Goal: Task Accomplishment & Management: Manage account settings

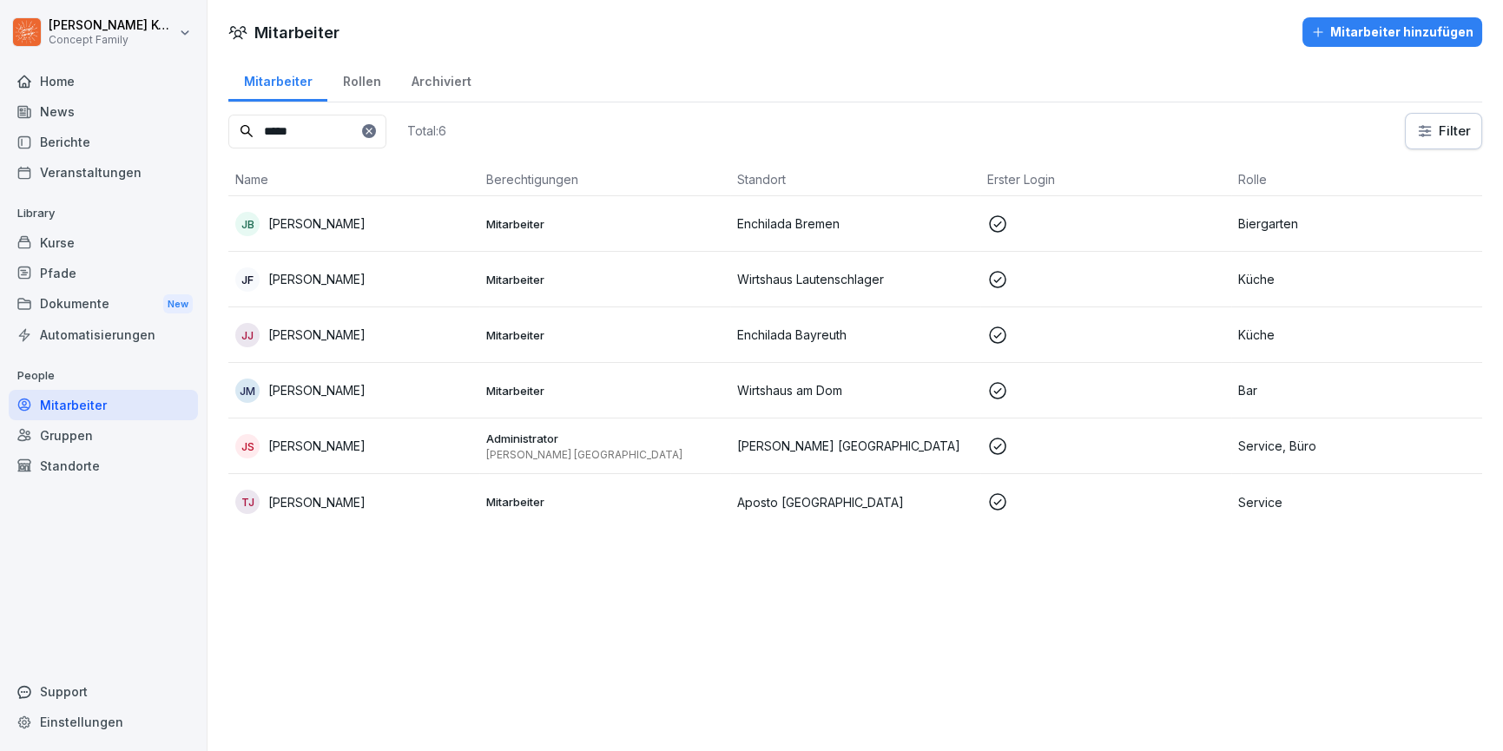
click at [54, 237] on div "Kurse" at bounding box center [103, 243] width 189 height 30
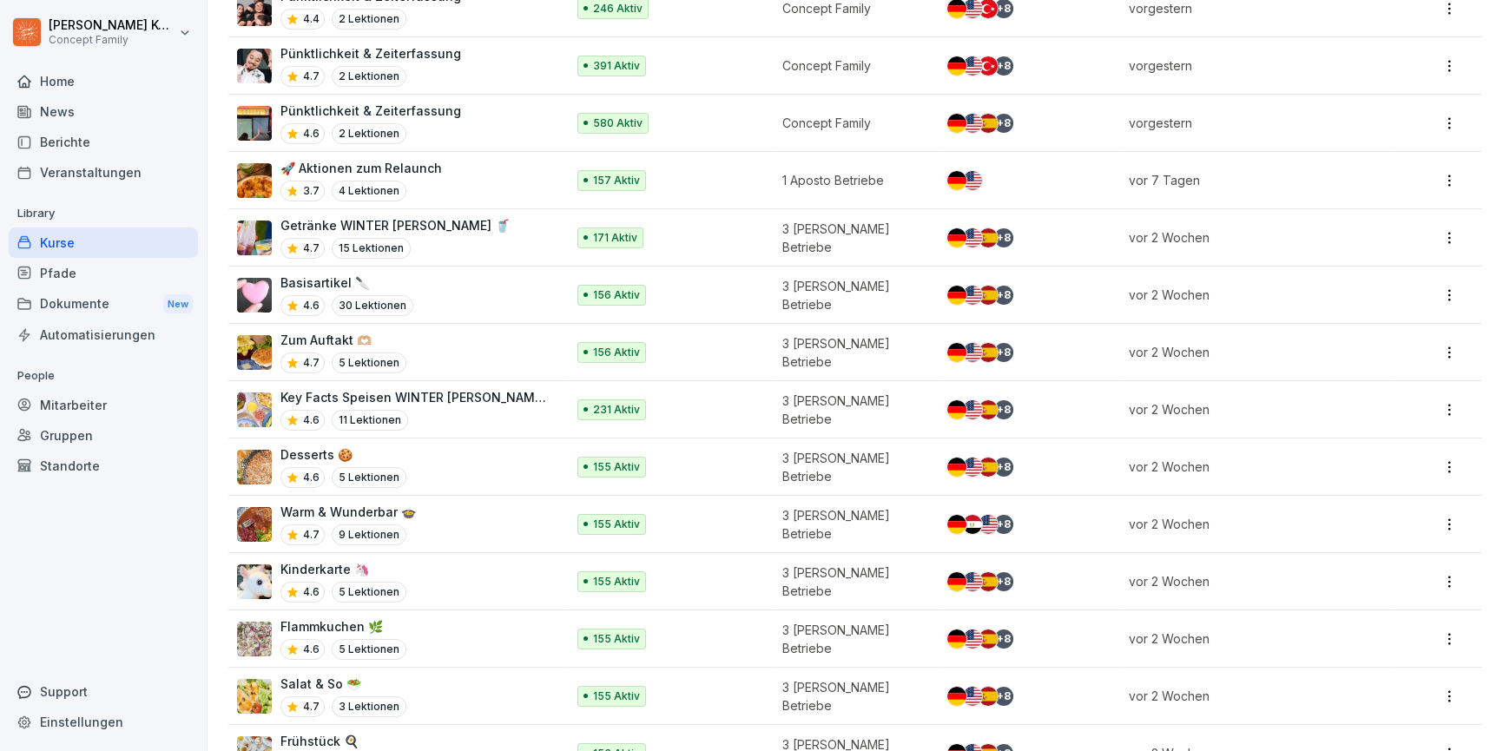
scroll to position [504, 0]
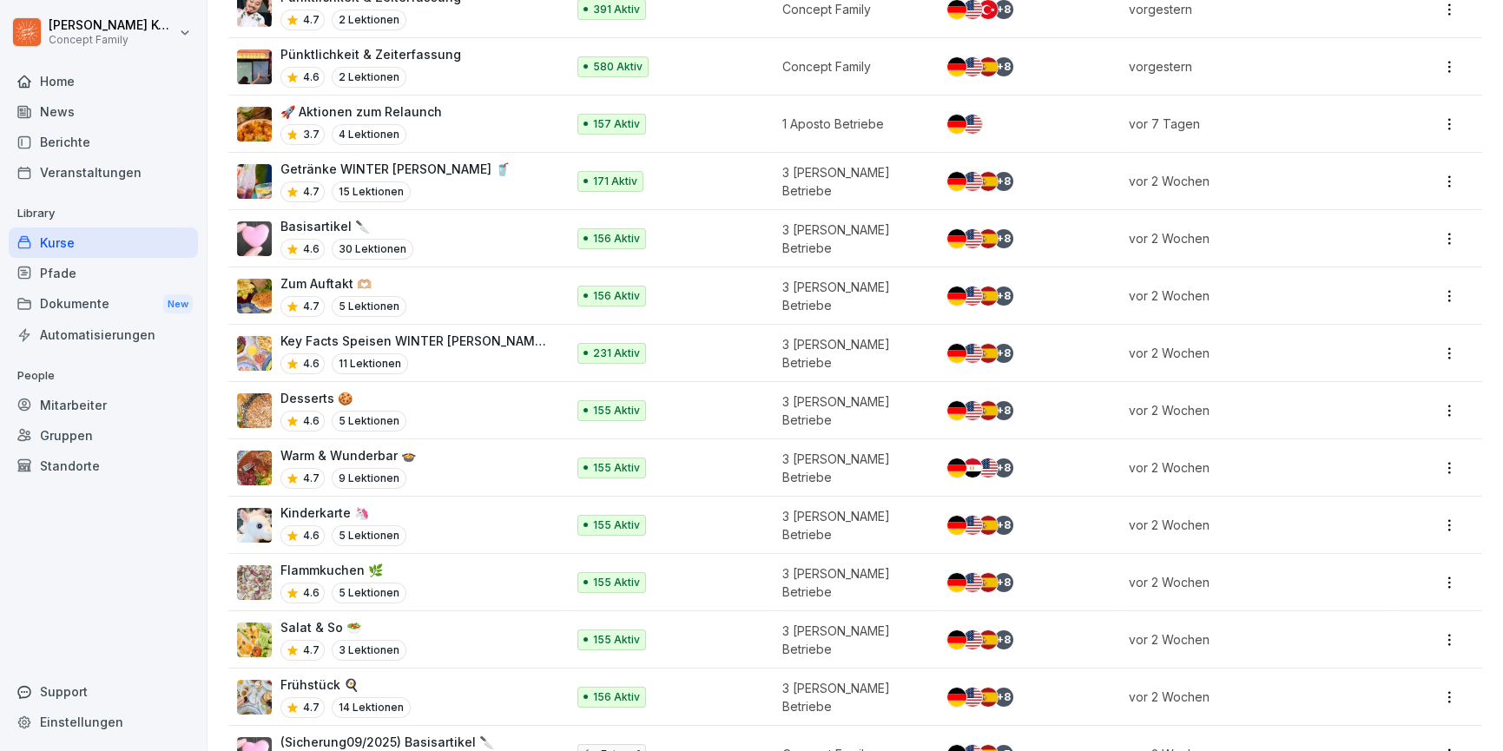
click at [460, 346] on p "Key Facts Speisen WINTER [PERSON_NAME] 🥗" at bounding box center [413, 341] width 267 height 18
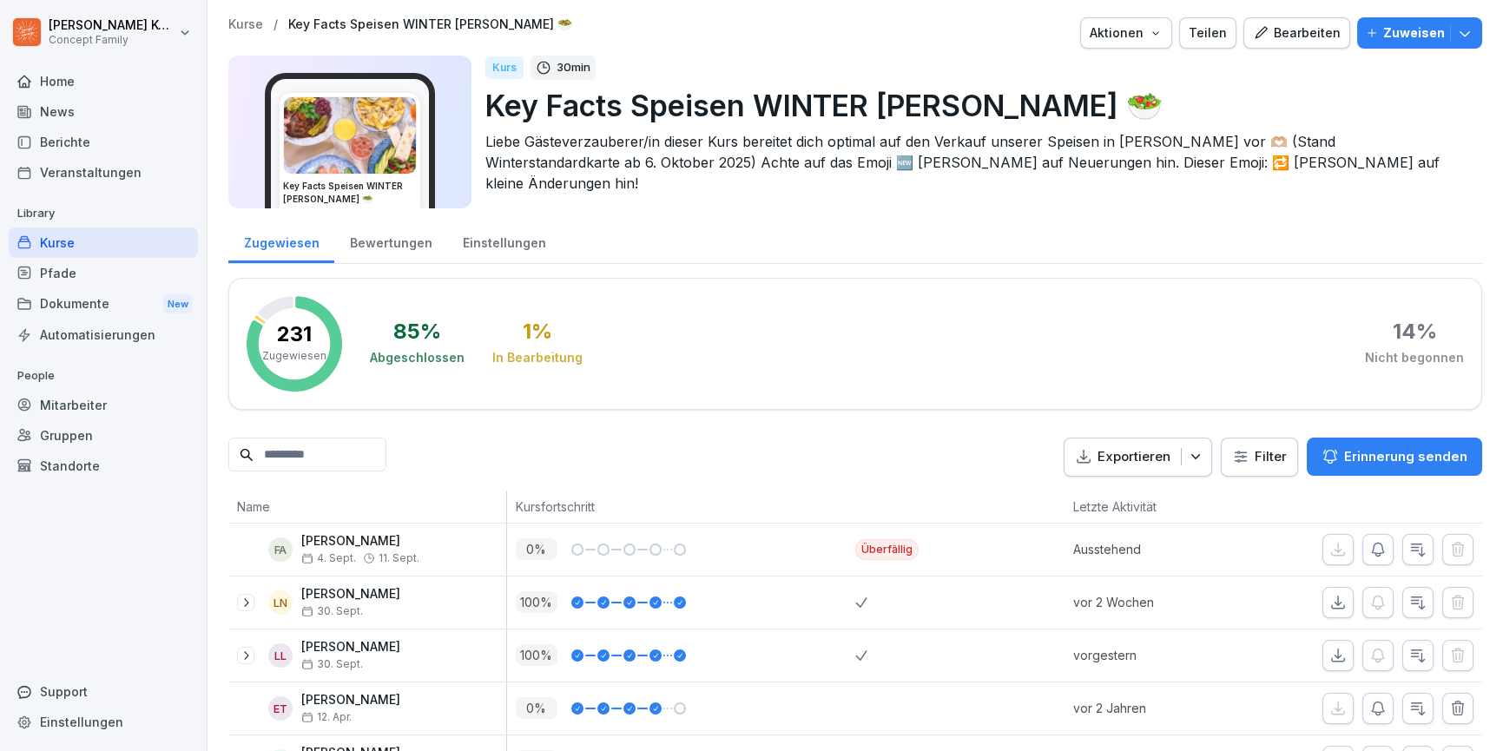
click at [395, 251] on div "Bewertungen" at bounding box center [390, 241] width 113 height 44
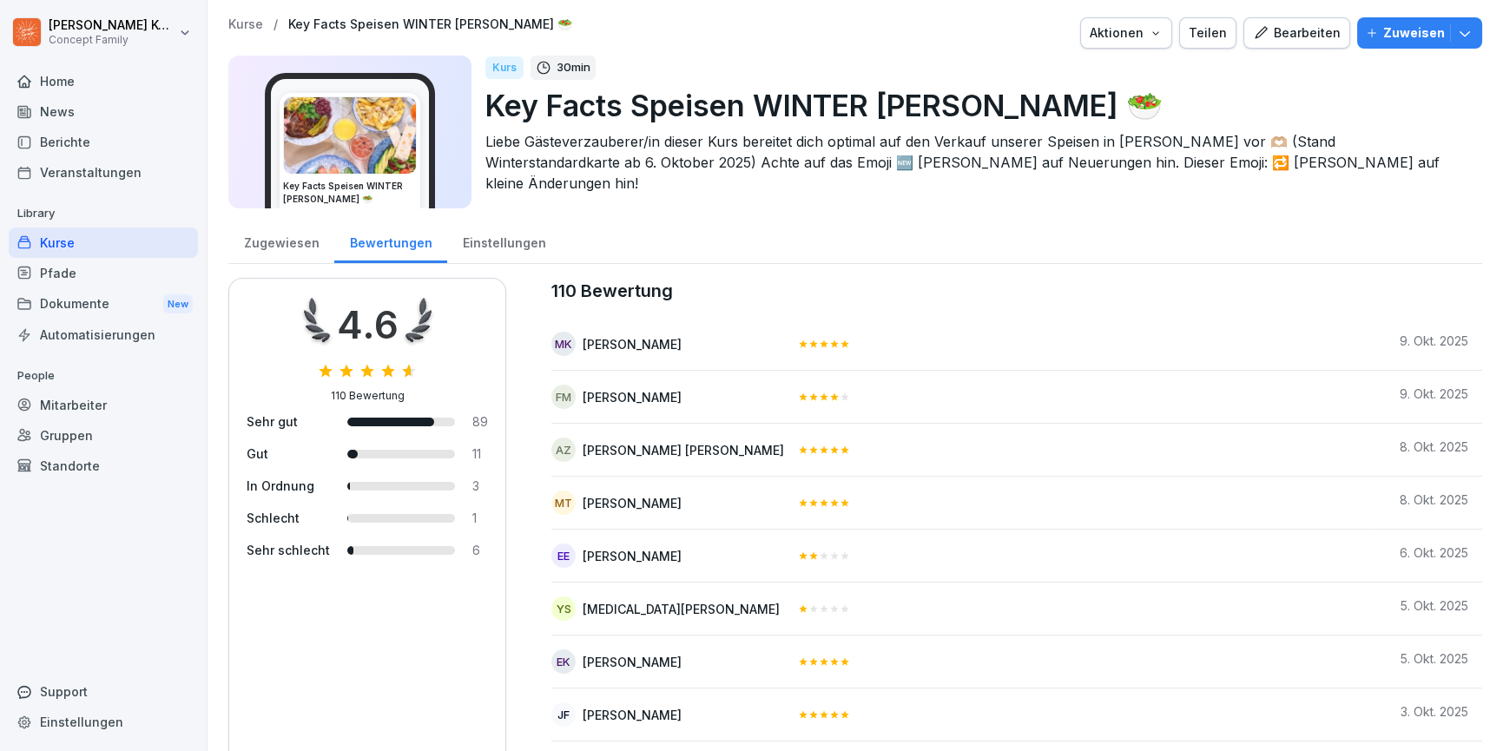
click at [107, 242] on div "Kurse" at bounding box center [103, 243] width 189 height 30
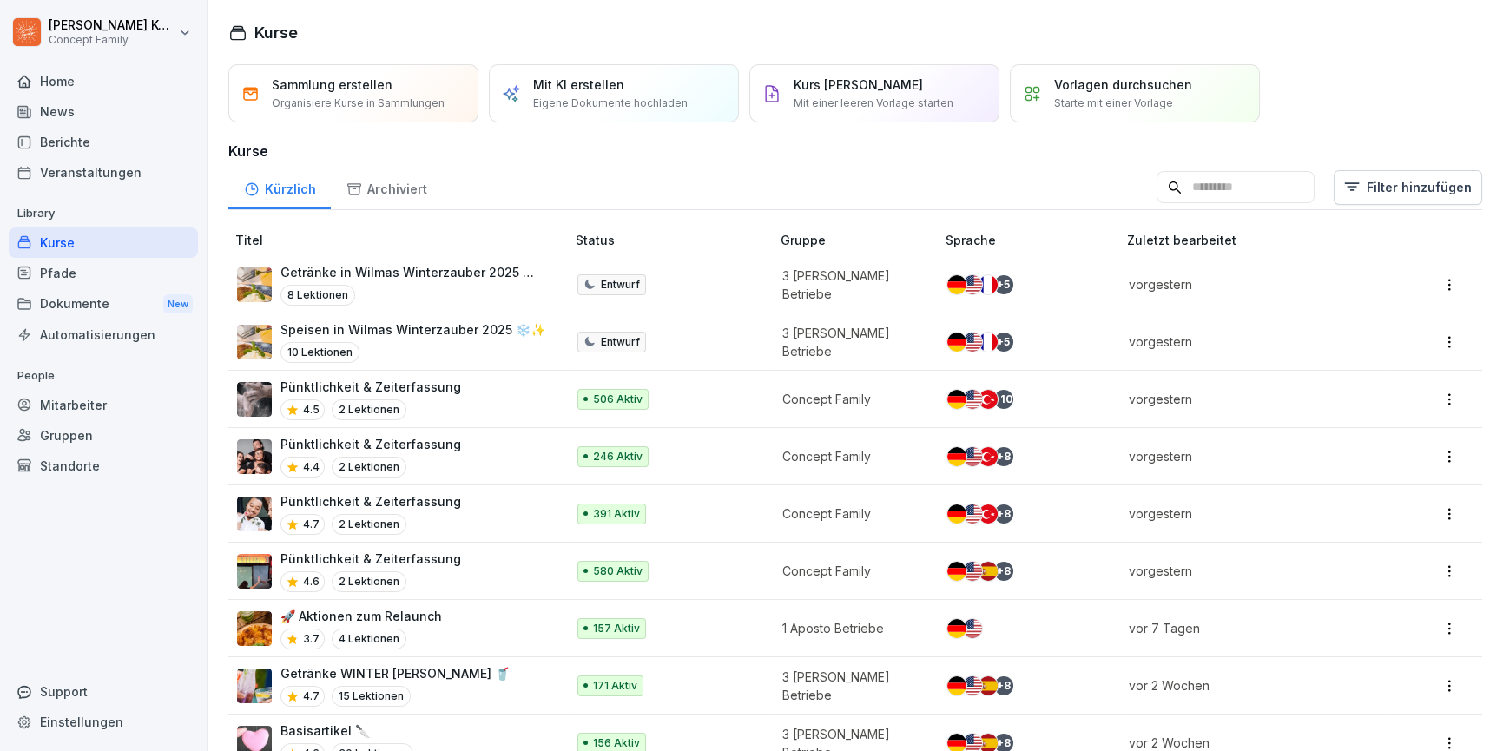
click at [95, 409] on div "Mitarbeiter" at bounding box center [103, 405] width 189 height 30
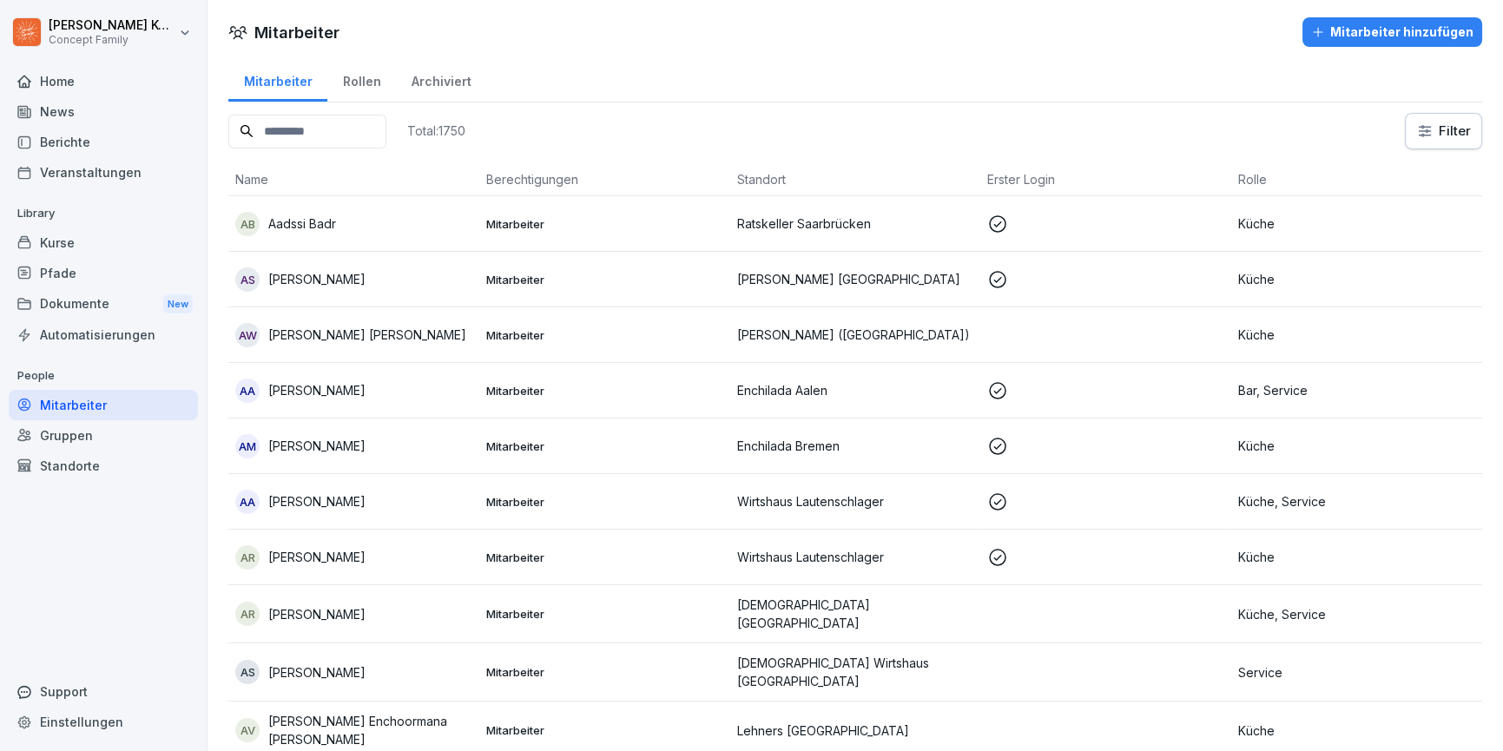
click at [309, 136] on input at bounding box center [307, 132] width 158 height 34
click at [119, 458] on div "Standorte" at bounding box center [103, 466] width 189 height 30
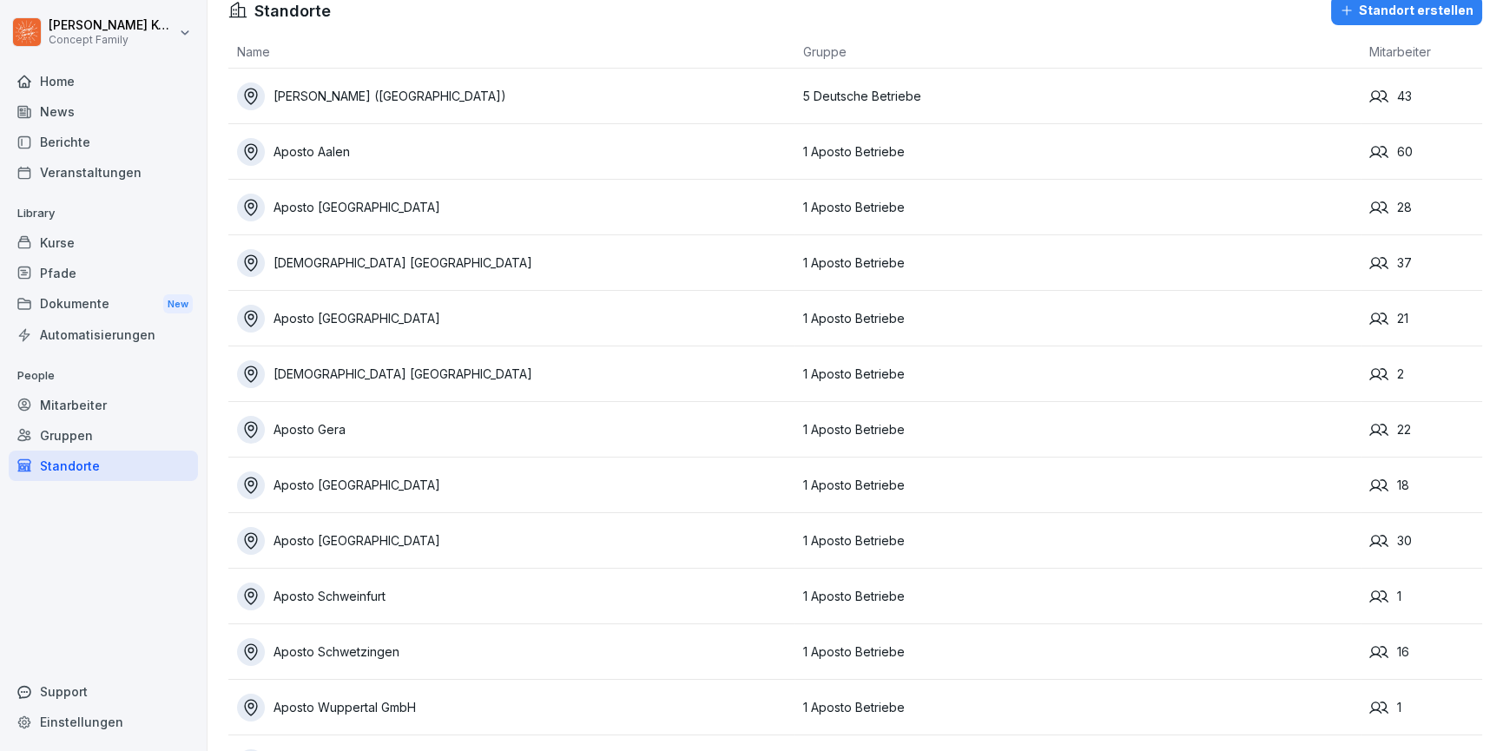
scroll to position [16, 0]
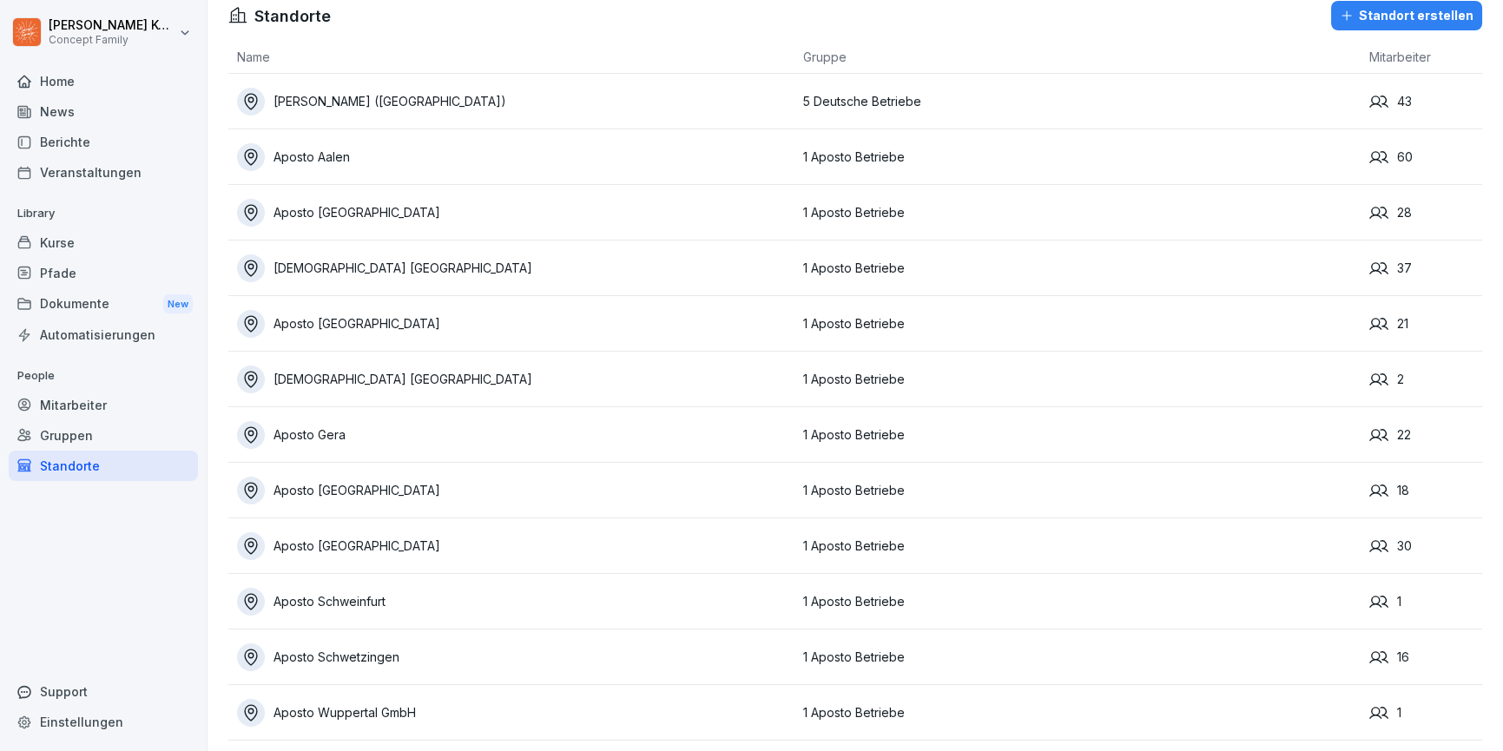
click at [372, 260] on div "[DEMOGRAPHIC_DATA] [GEOGRAPHIC_DATA]" at bounding box center [515, 268] width 557 height 28
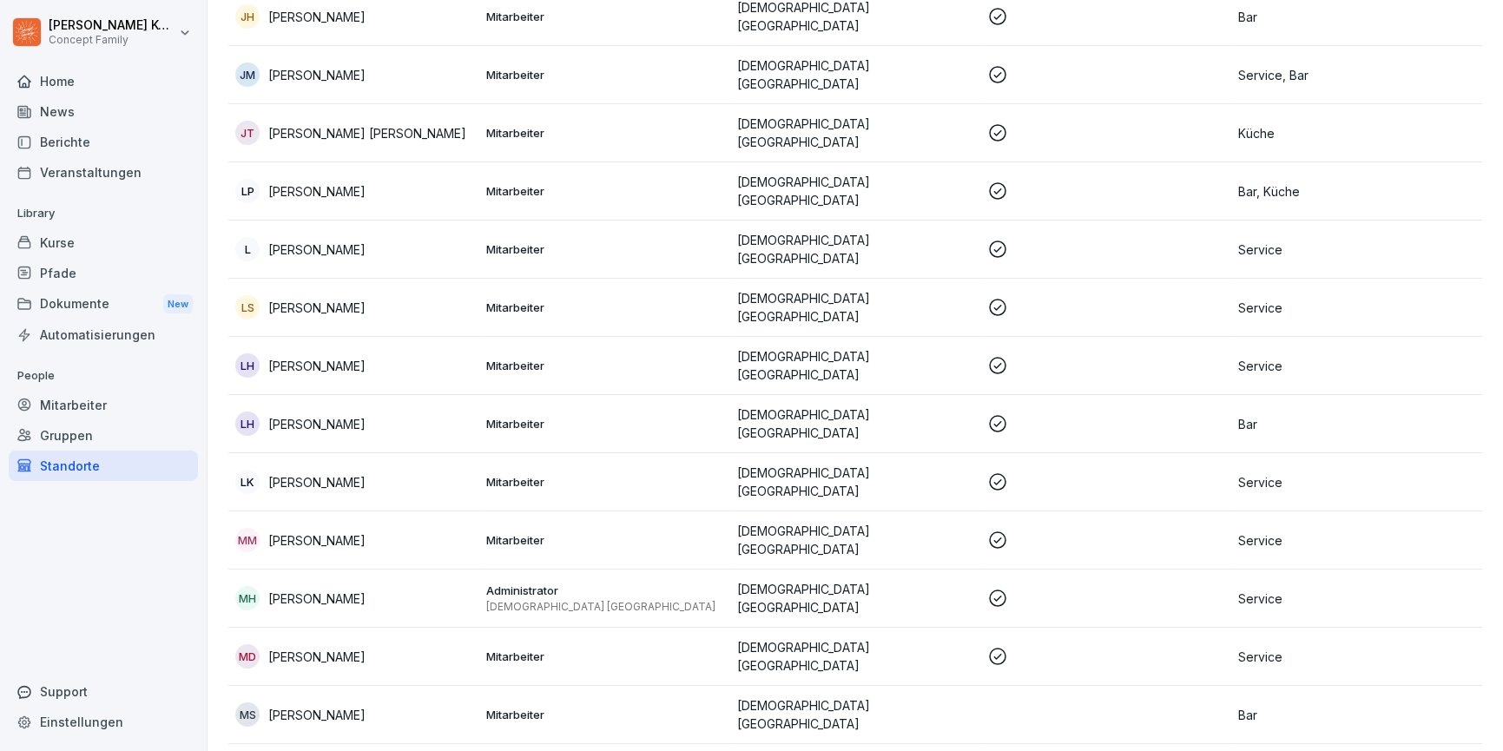
scroll to position [912, 0]
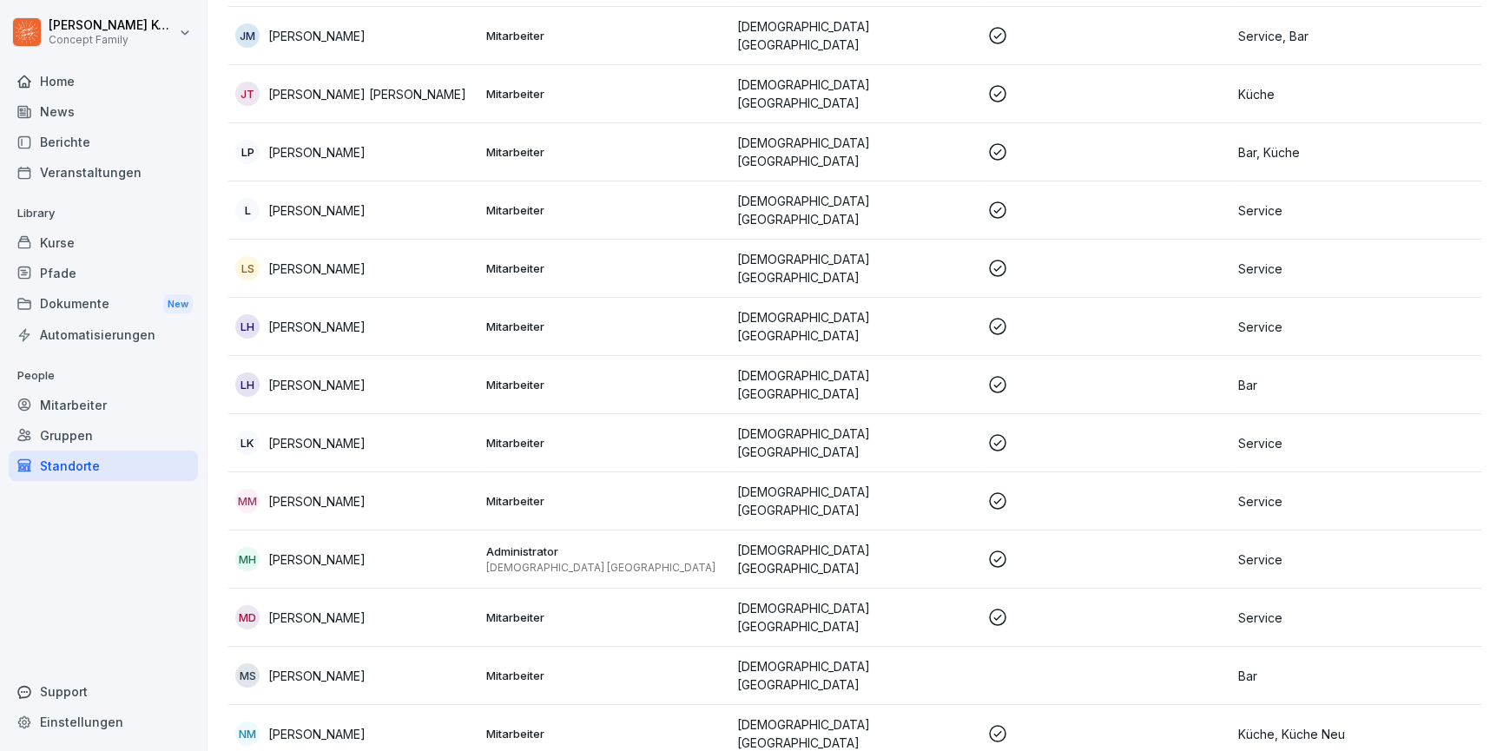
click at [385, 547] on div "MH Markus Hoese" at bounding box center [353, 559] width 237 height 24
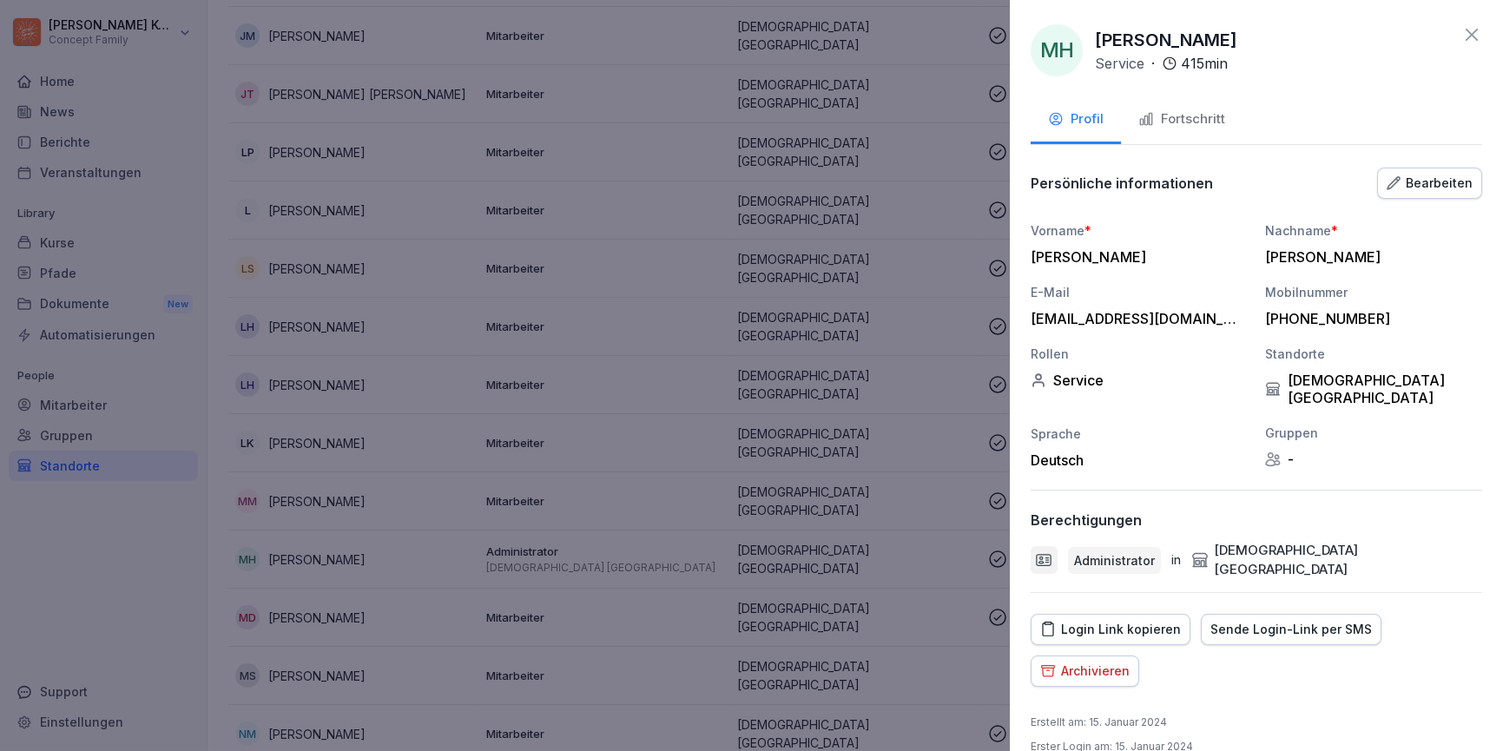
click at [1182, 115] on div "Fortschritt" at bounding box center [1181, 119] width 87 height 20
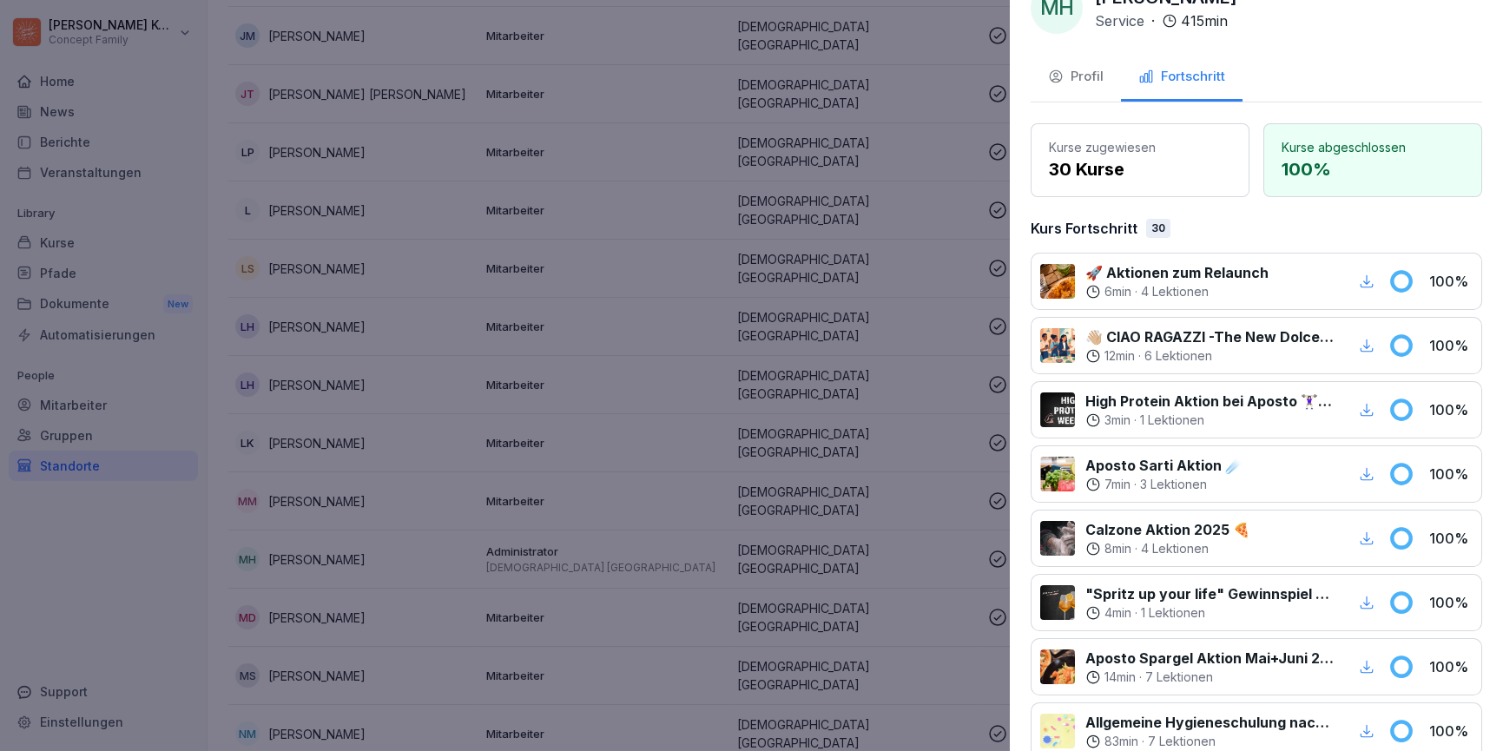
scroll to position [0, 0]
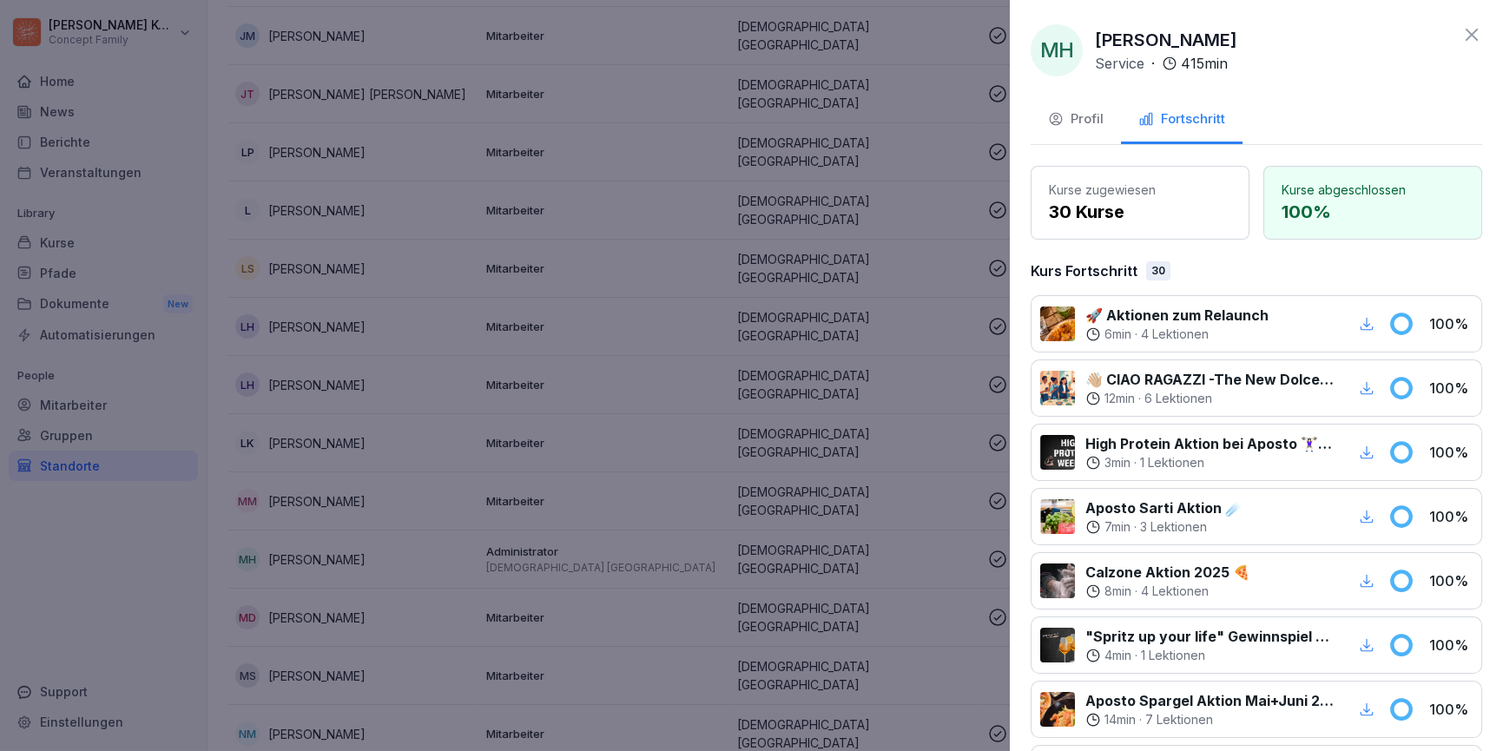
click at [1463, 32] on icon at bounding box center [1471, 34] width 21 height 21
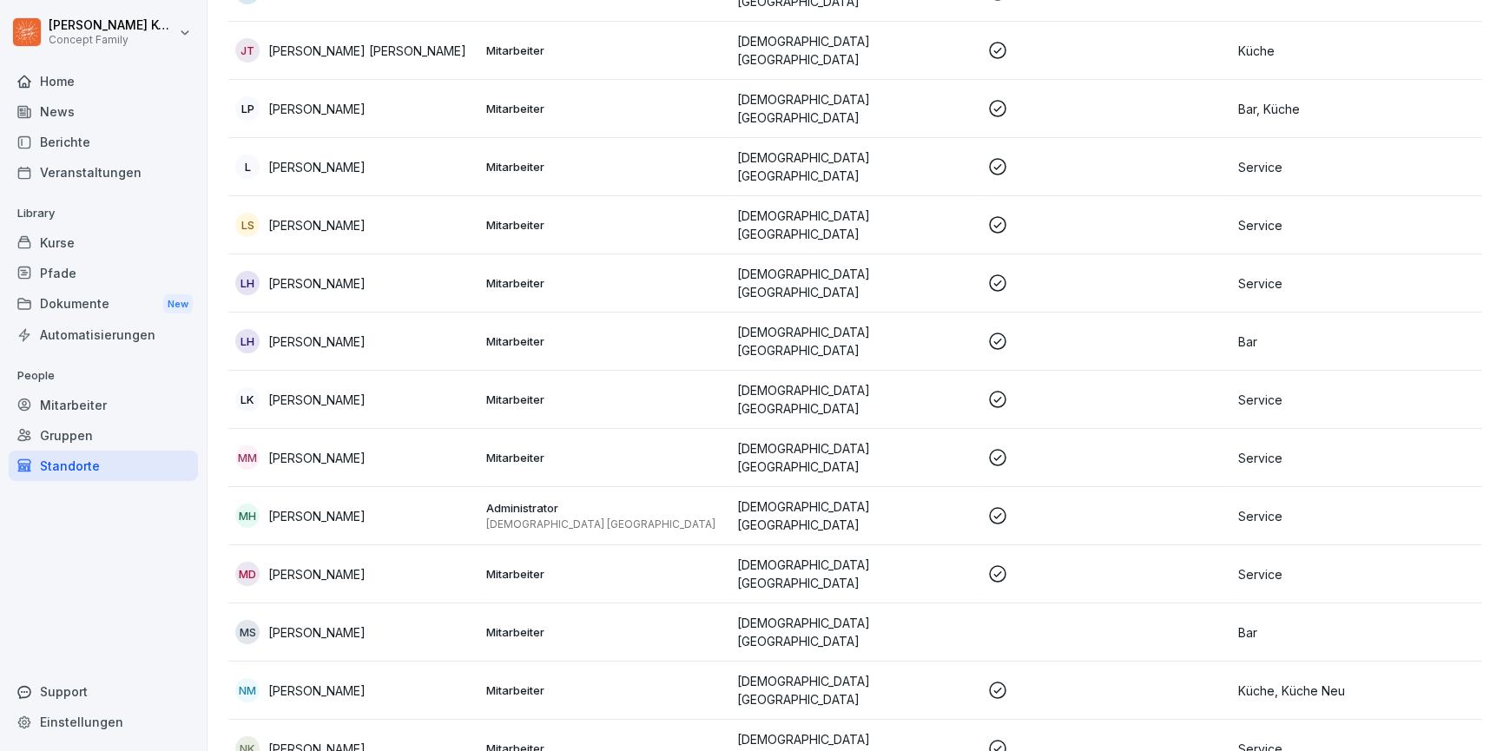
scroll to position [976, 0]
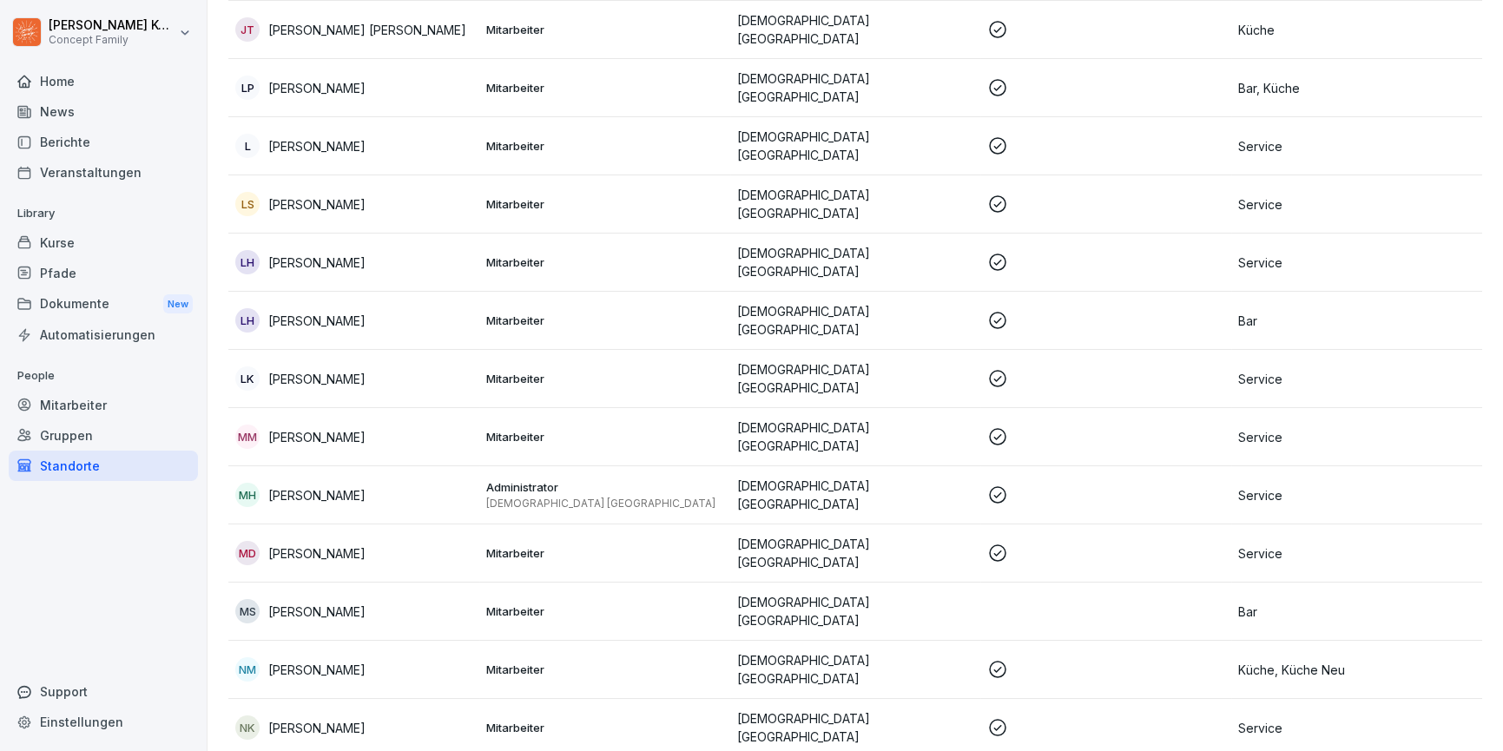
click at [348, 486] on p "[PERSON_NAME]" at bounding box center [316, 495] width 97 height 18
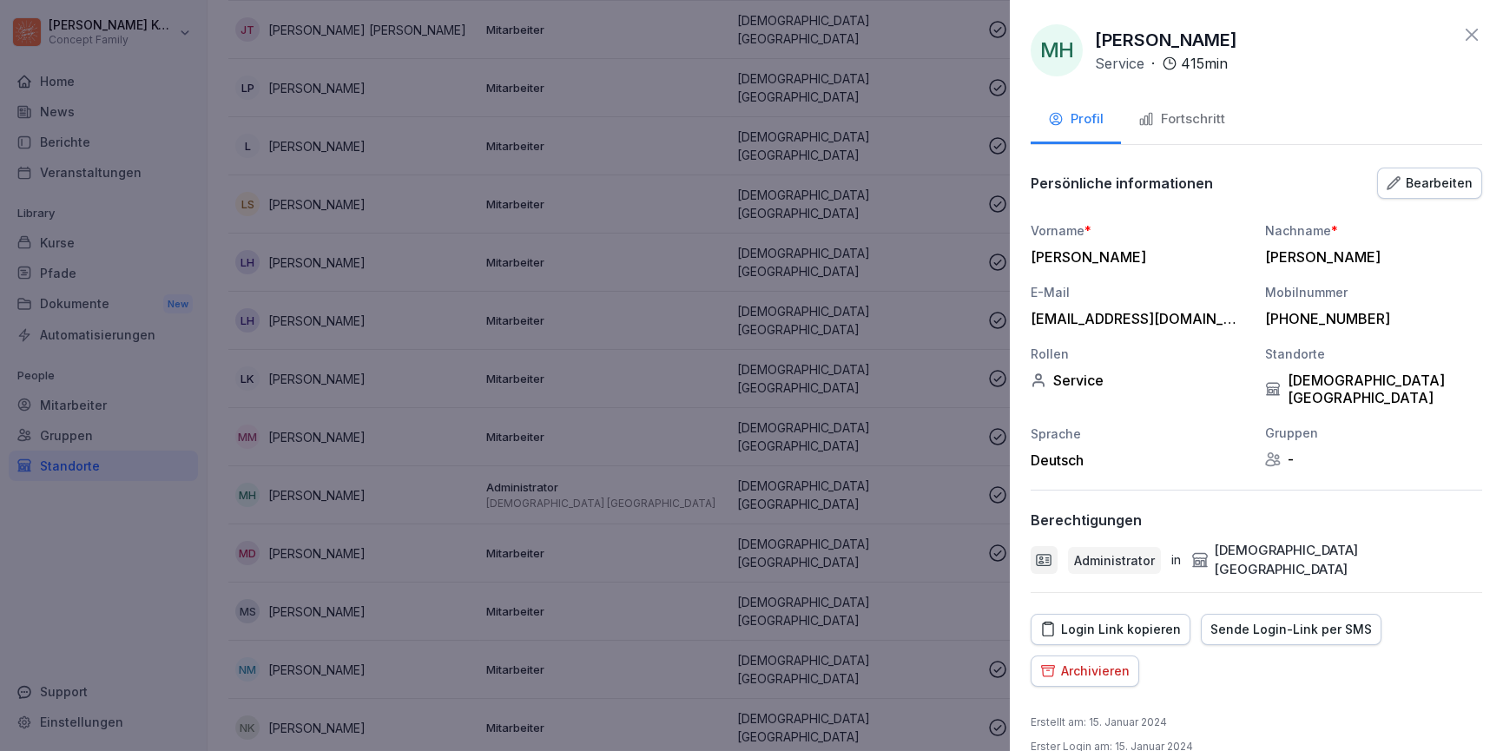
click at [1200, 127] on div "Fortschritt" at bounding box center [1181, 119] width 87 height 20
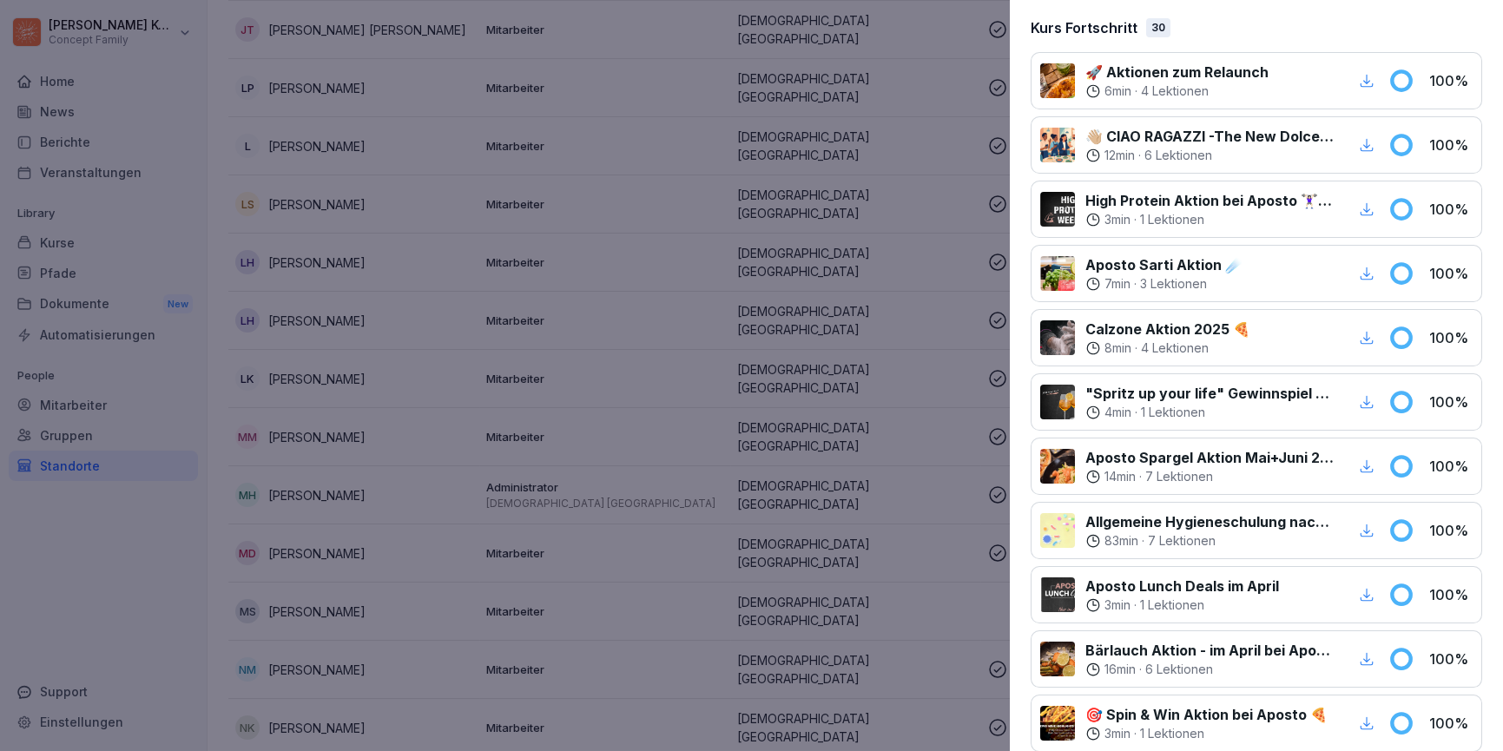
scroll to position [0, 0]
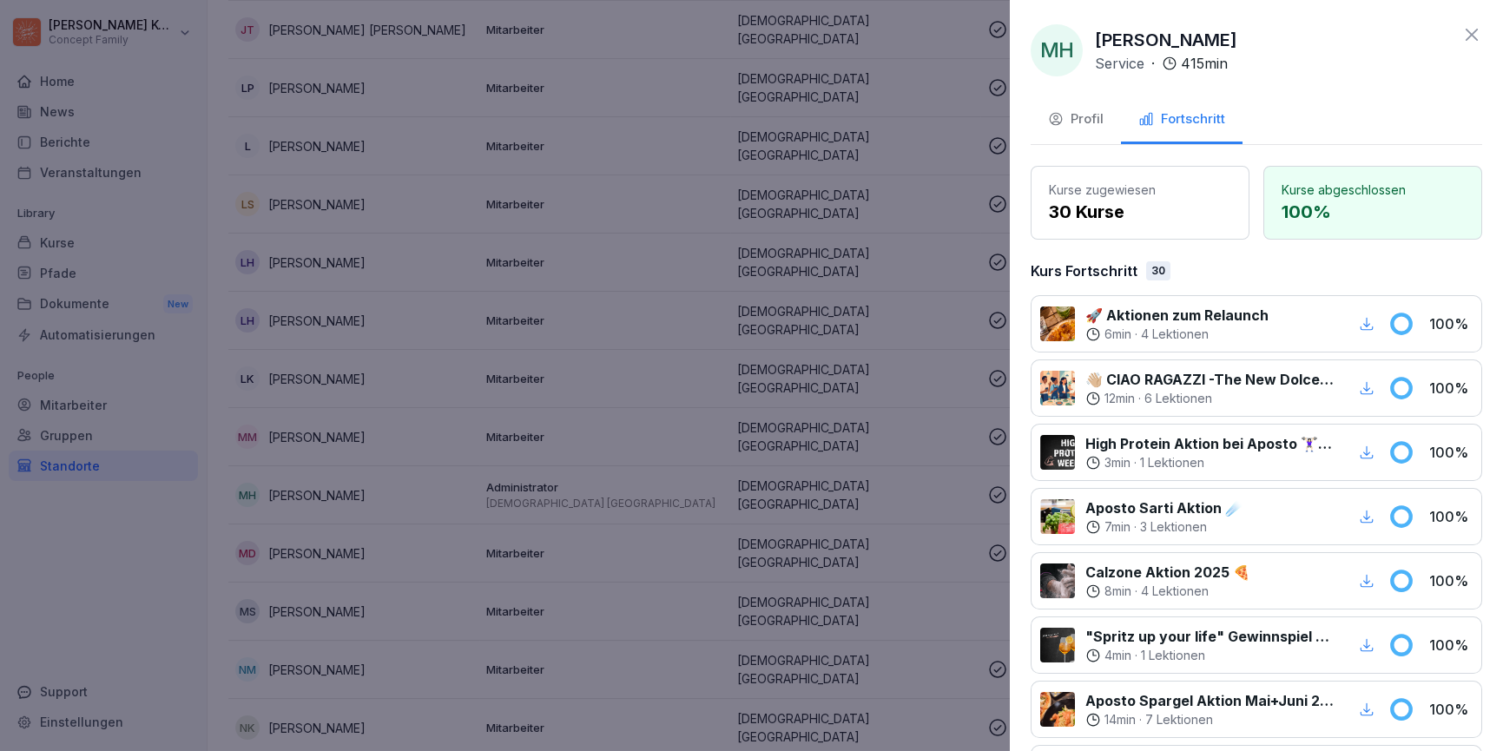
click at [1096, 122] on div "Profil" at bounding box center [1076, 119] width 56 height 20
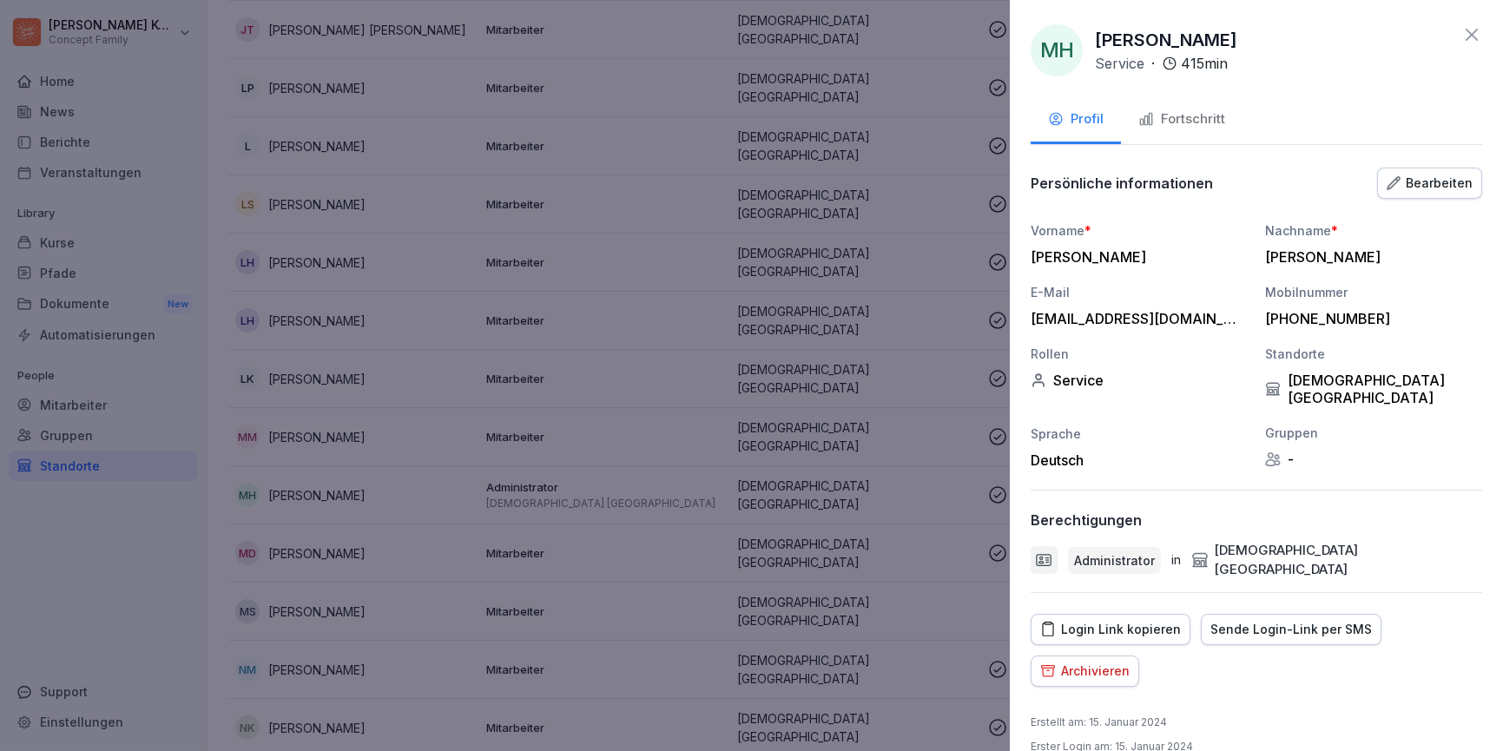
click at [1172, 129] on button "Fortschritt" at bounding box center [1182, 120] width 122 height 47
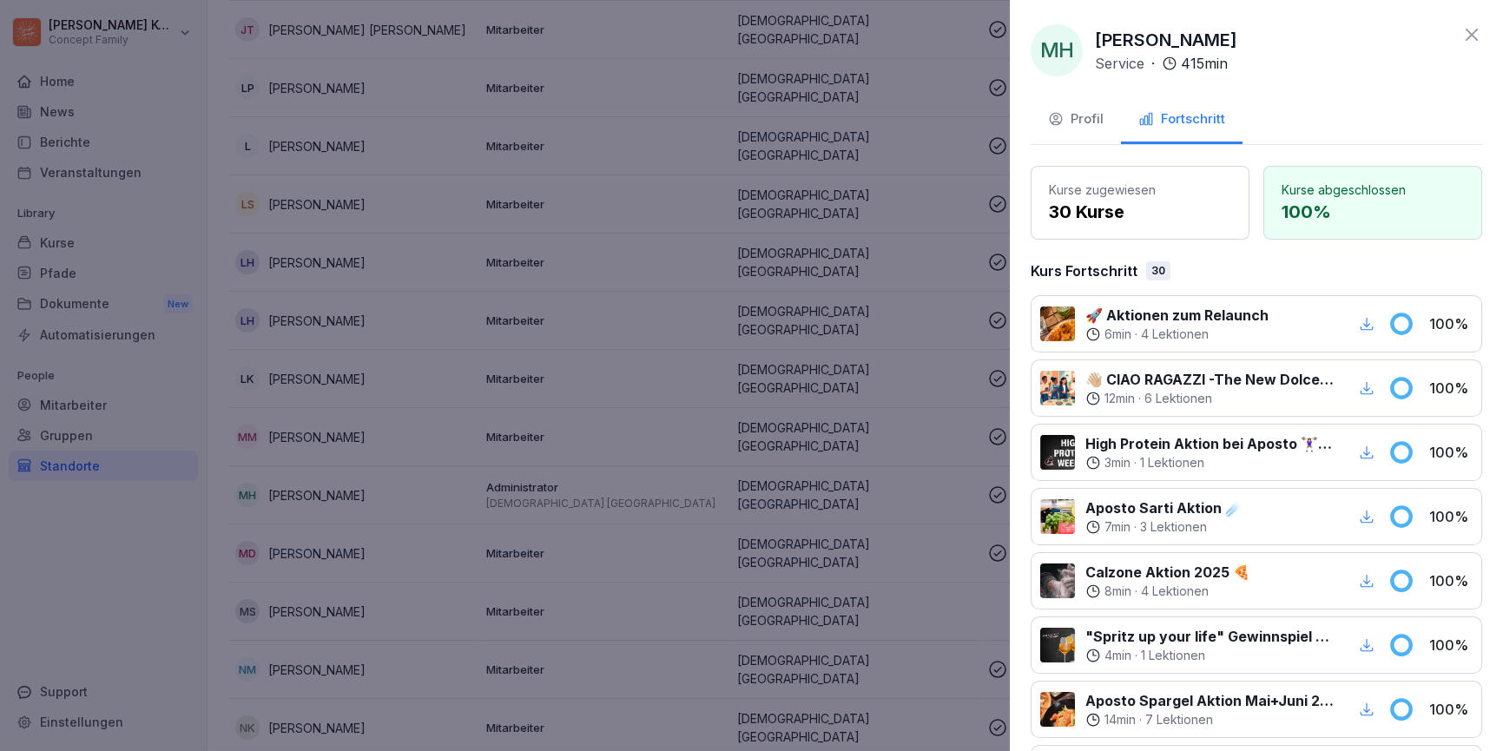
click at [1466, 30] on icon at bounding box center [1471, 34] width 21 height 21
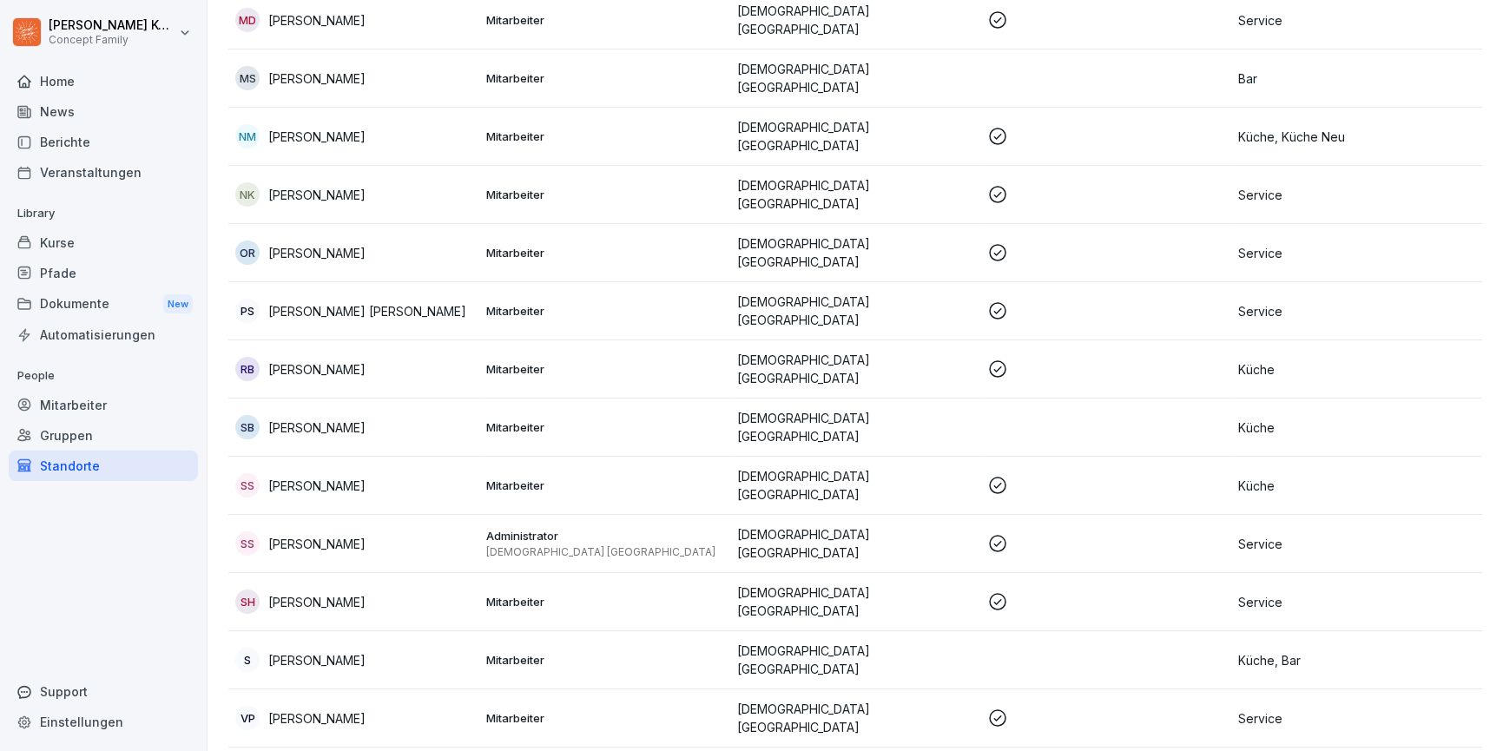
scroll to position [1524, 0]
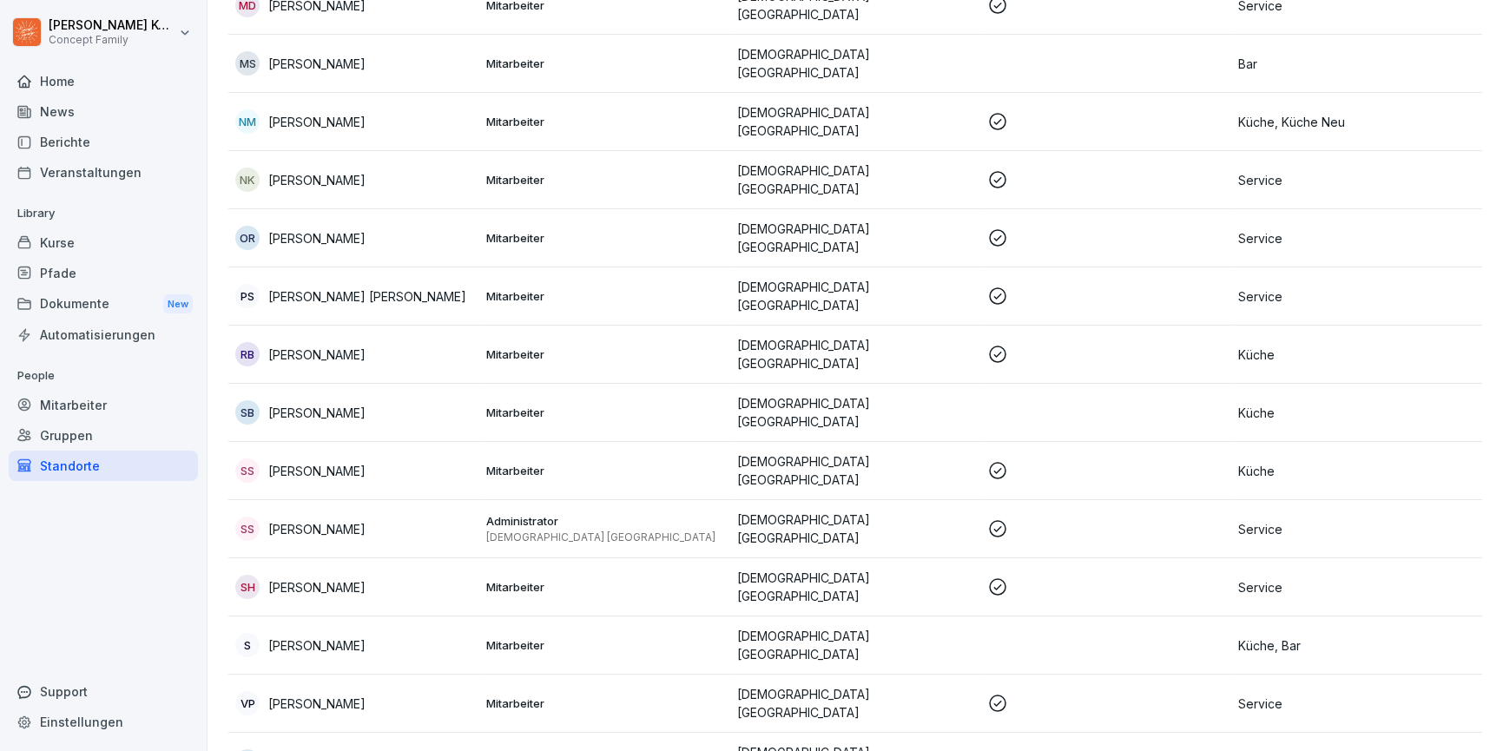
click at [139, 399] on div "Mitarbeiter" at bounding box center [103, 405] width 189 height 30
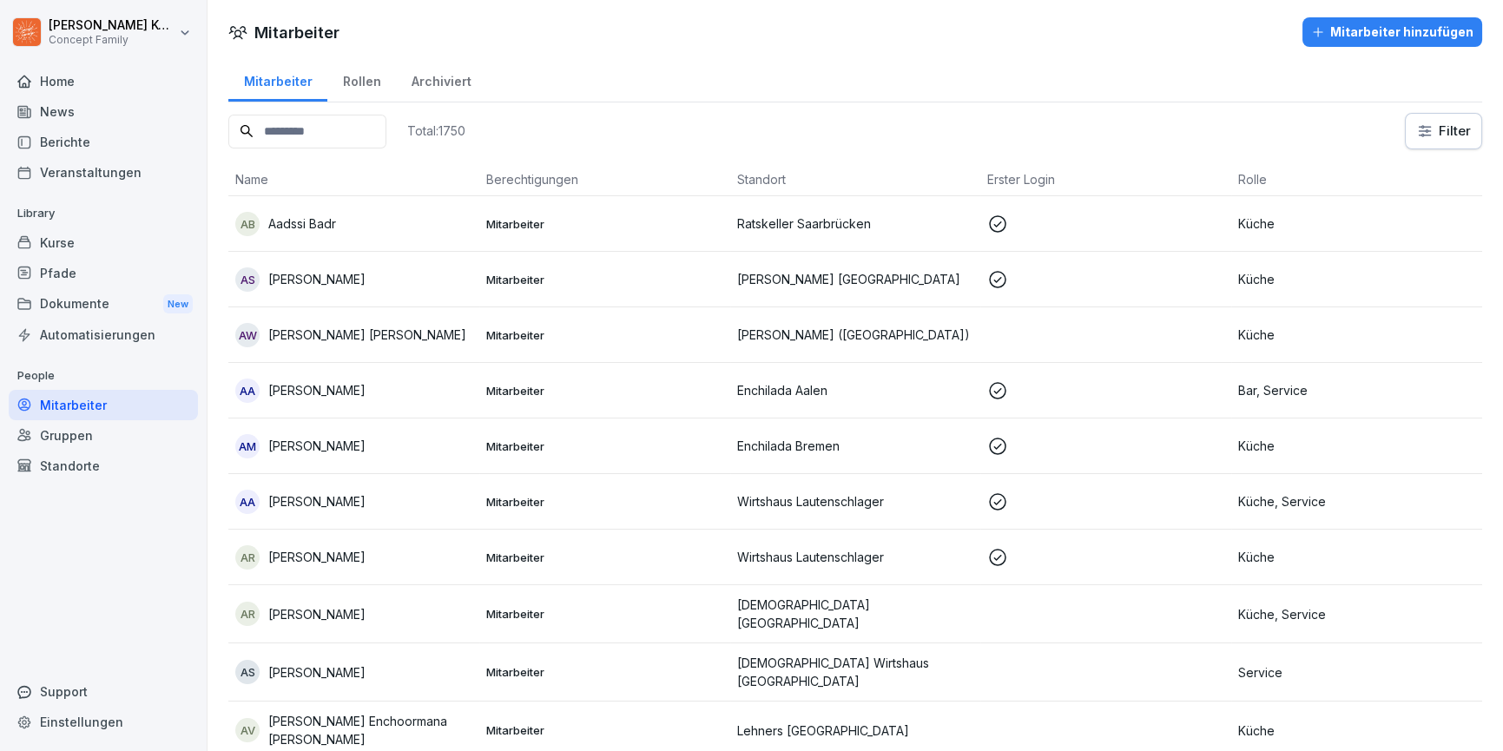
click at [96, 439] on div "Gruppen" at bounding box center [103, 435] width 189 height 30
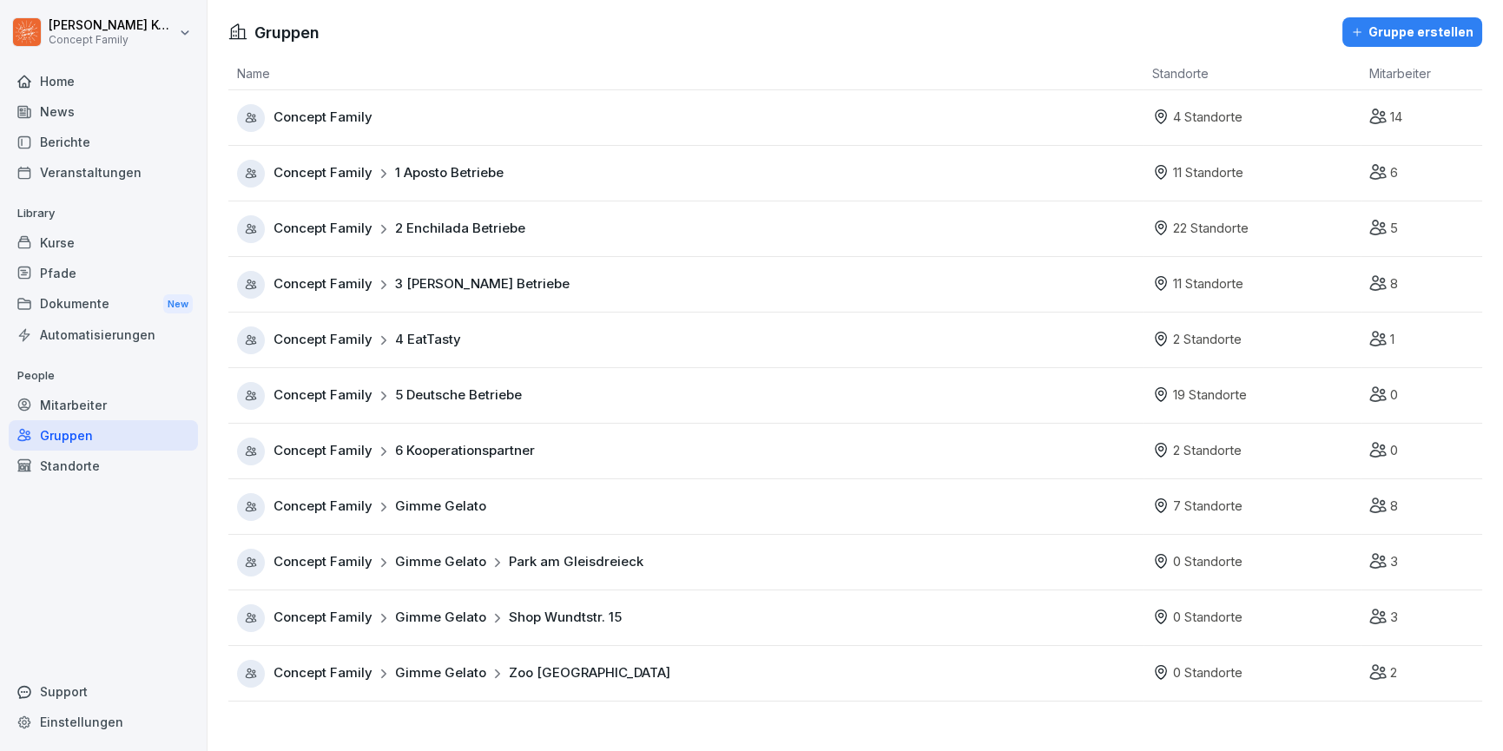
click at [87, 462] on div "Standorte" at bounding box center [103, 466] width 189 height 30
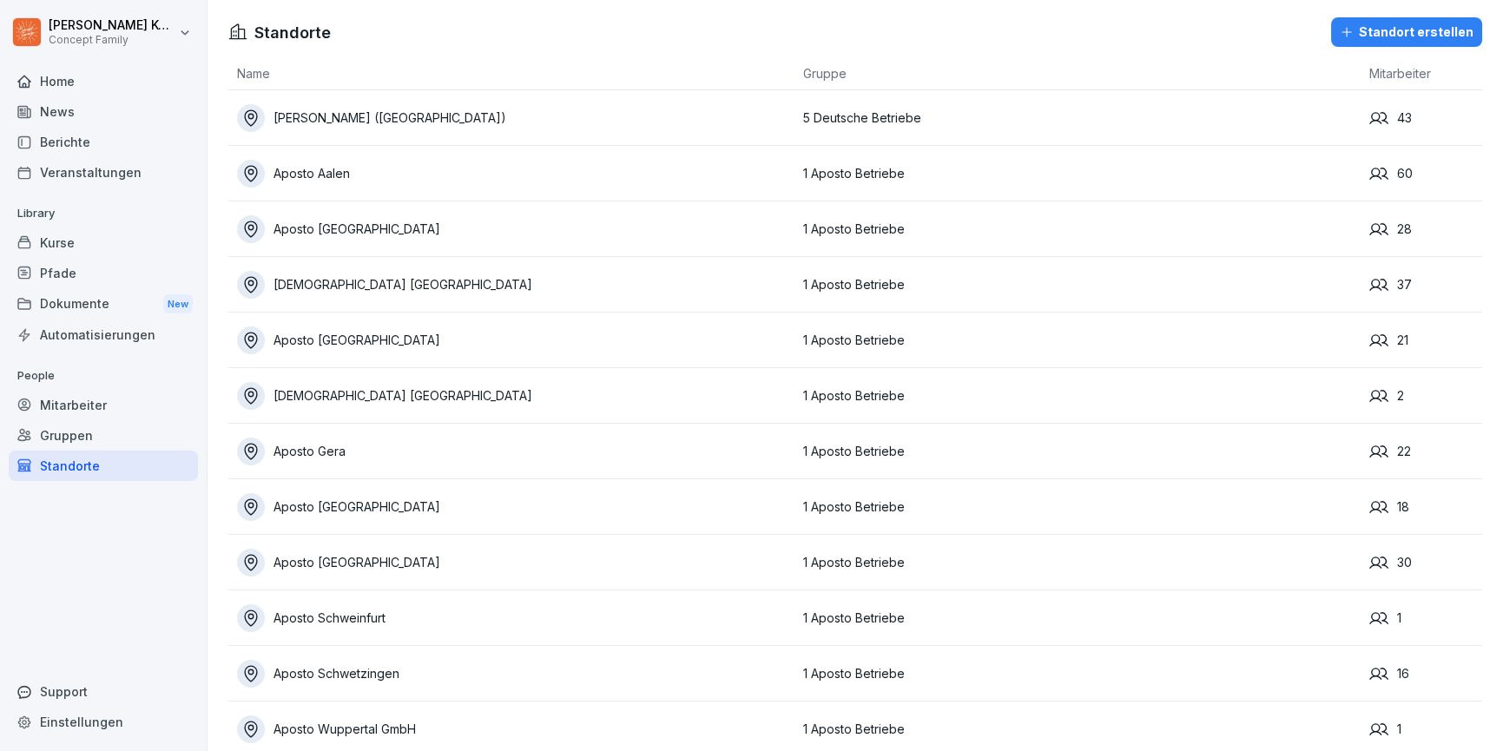
click at [1400, 43] on button "Standort erstellen" at bounding box center [1406, 32] width 151 height 30
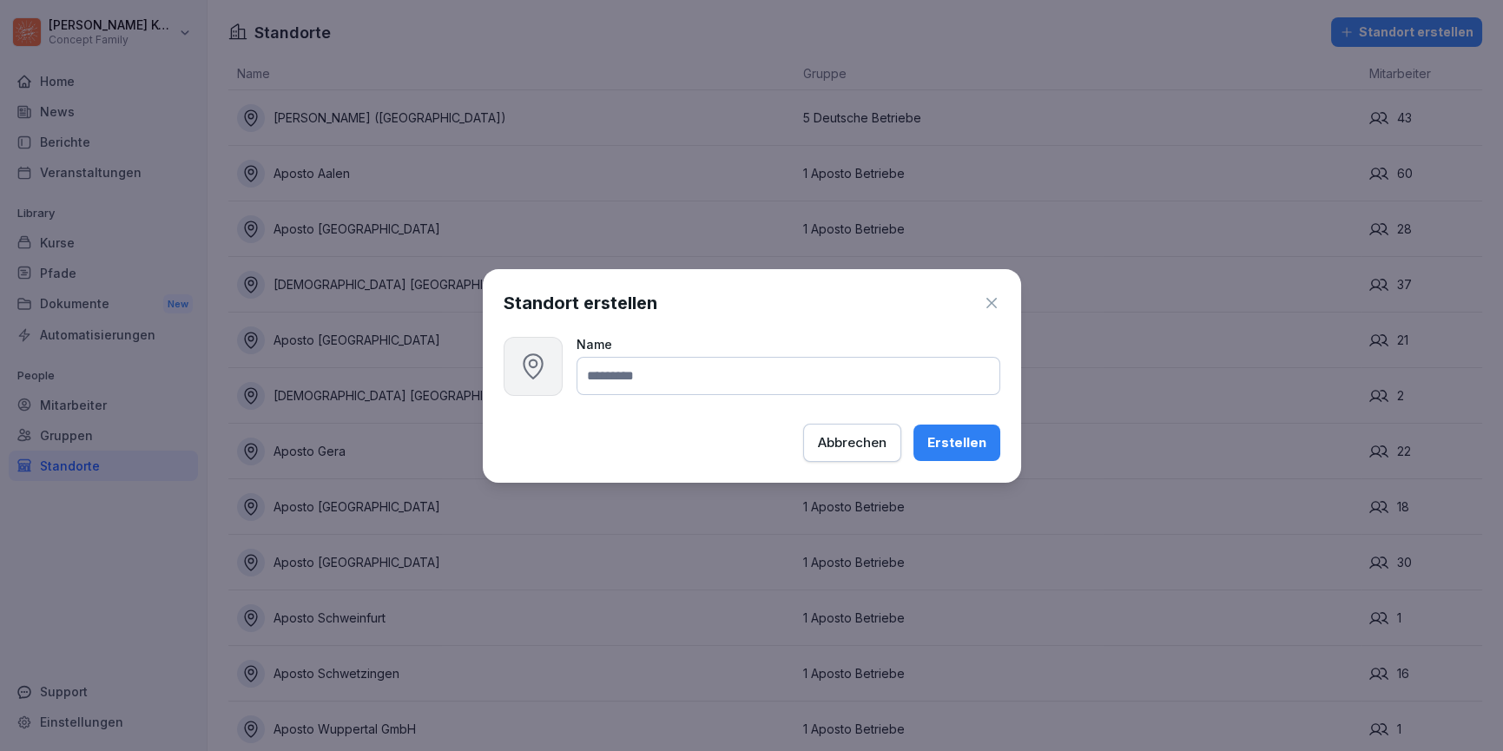
click at [1004, 303] on div "Standort erstellen Name Abbrechen Erstellen" at bounding box center [752, 376] width 538 height 214
click at [993, 303] on icon "button" at bounding box center [991, 302] width 17 height 17
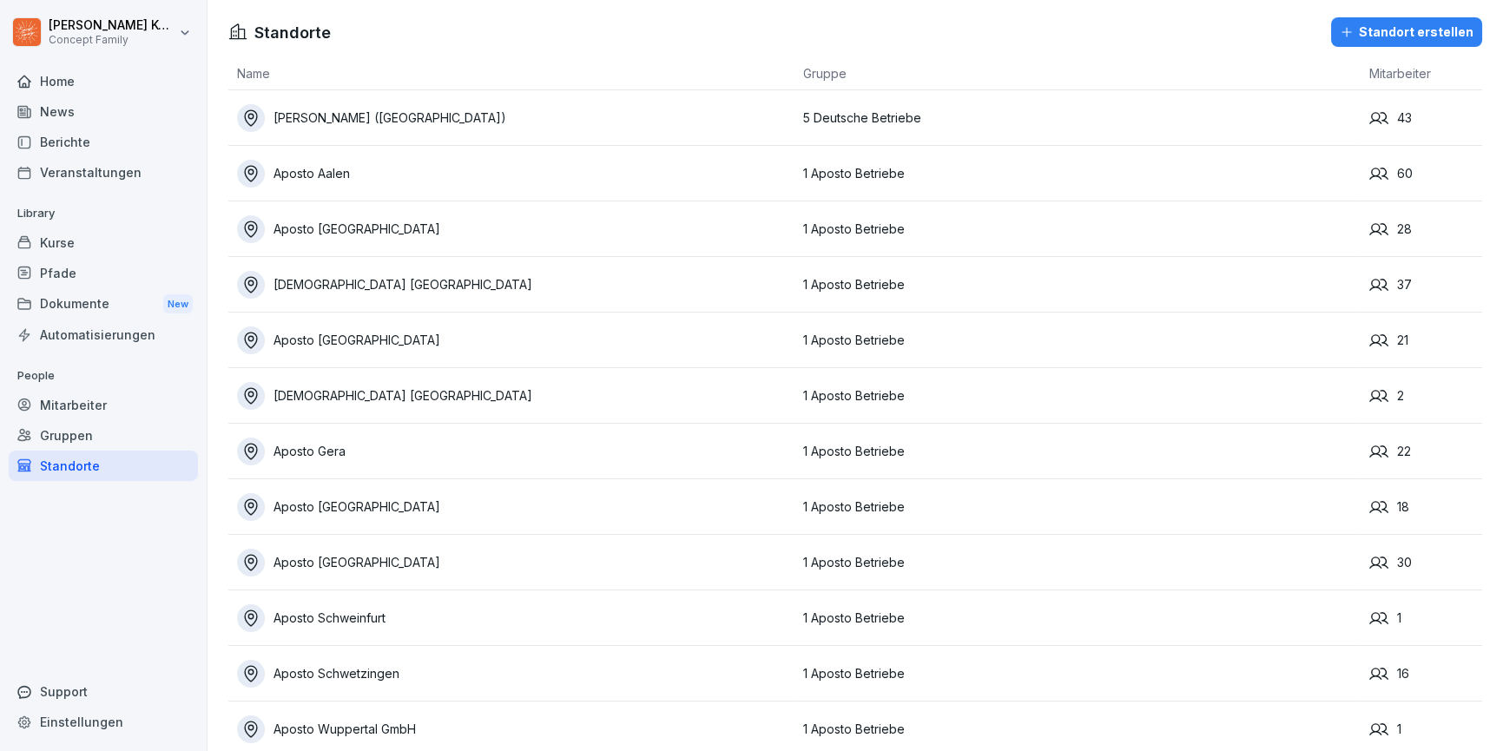
click at [53, 445] on div "Gruppen" at bounding box center [103, 435] width 189 height 30
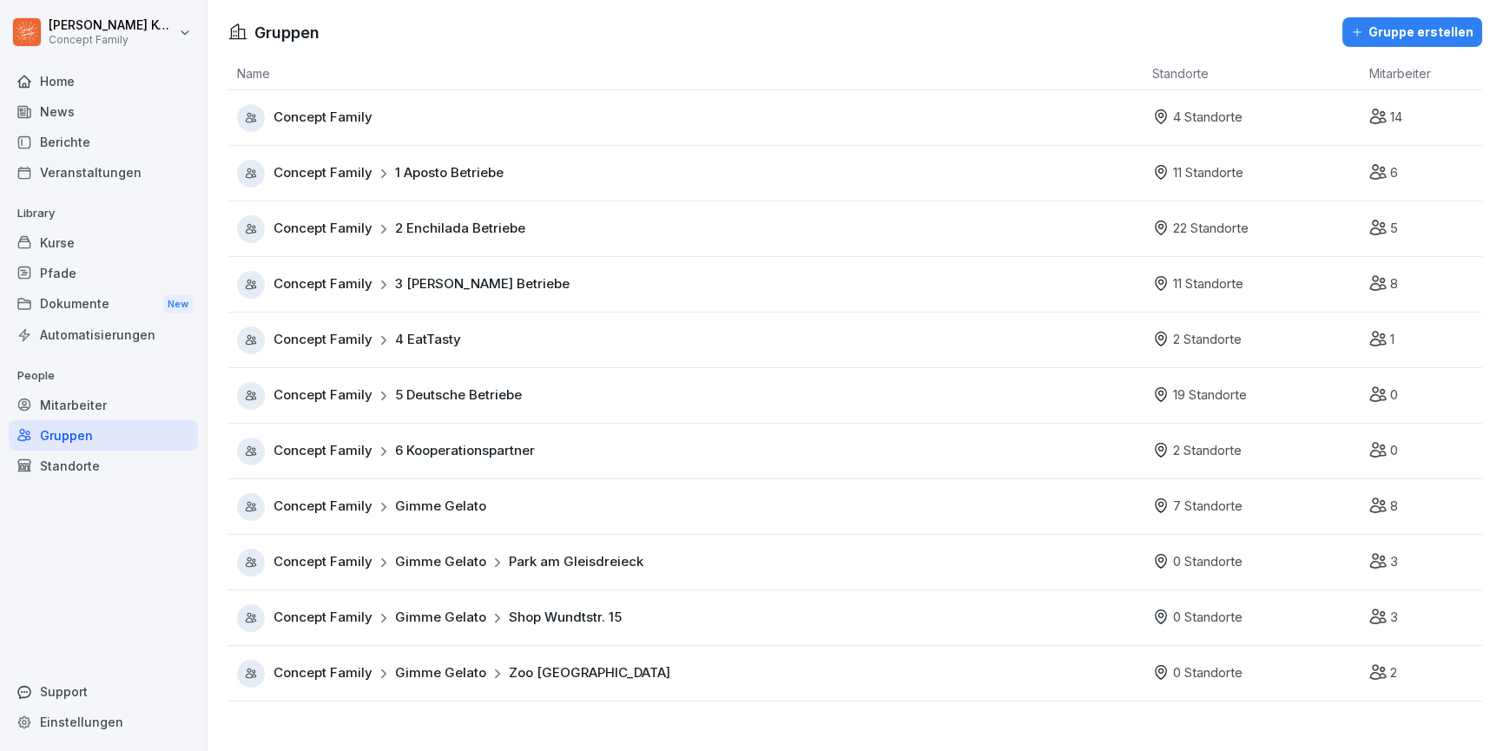
click at [413, 183] on div "Concept Family 1 Aposto Betriebe" at bounding box center [690, 174] width 907 height 28
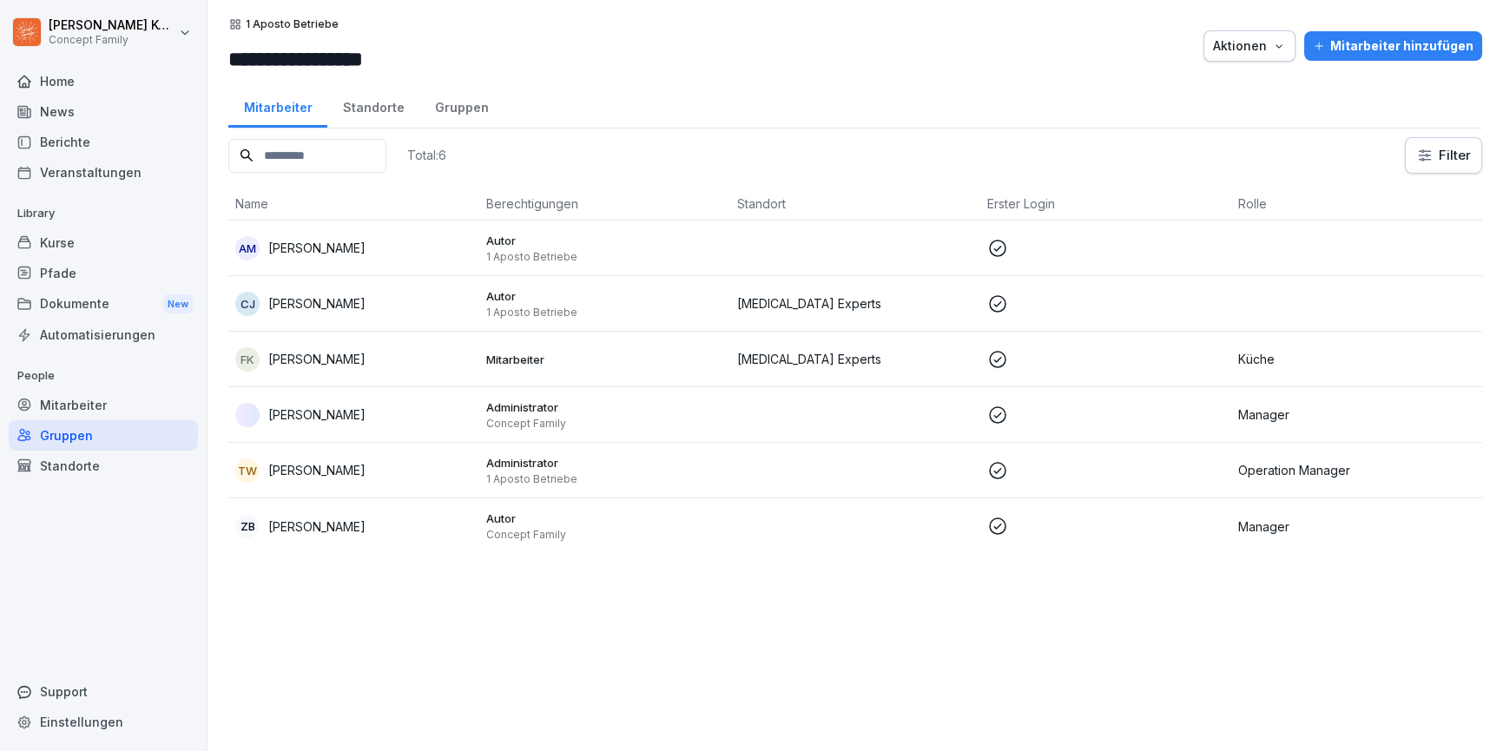
click at [384, 116] on div "Standorte" at bounding box center [373, 105] width 92 height 44
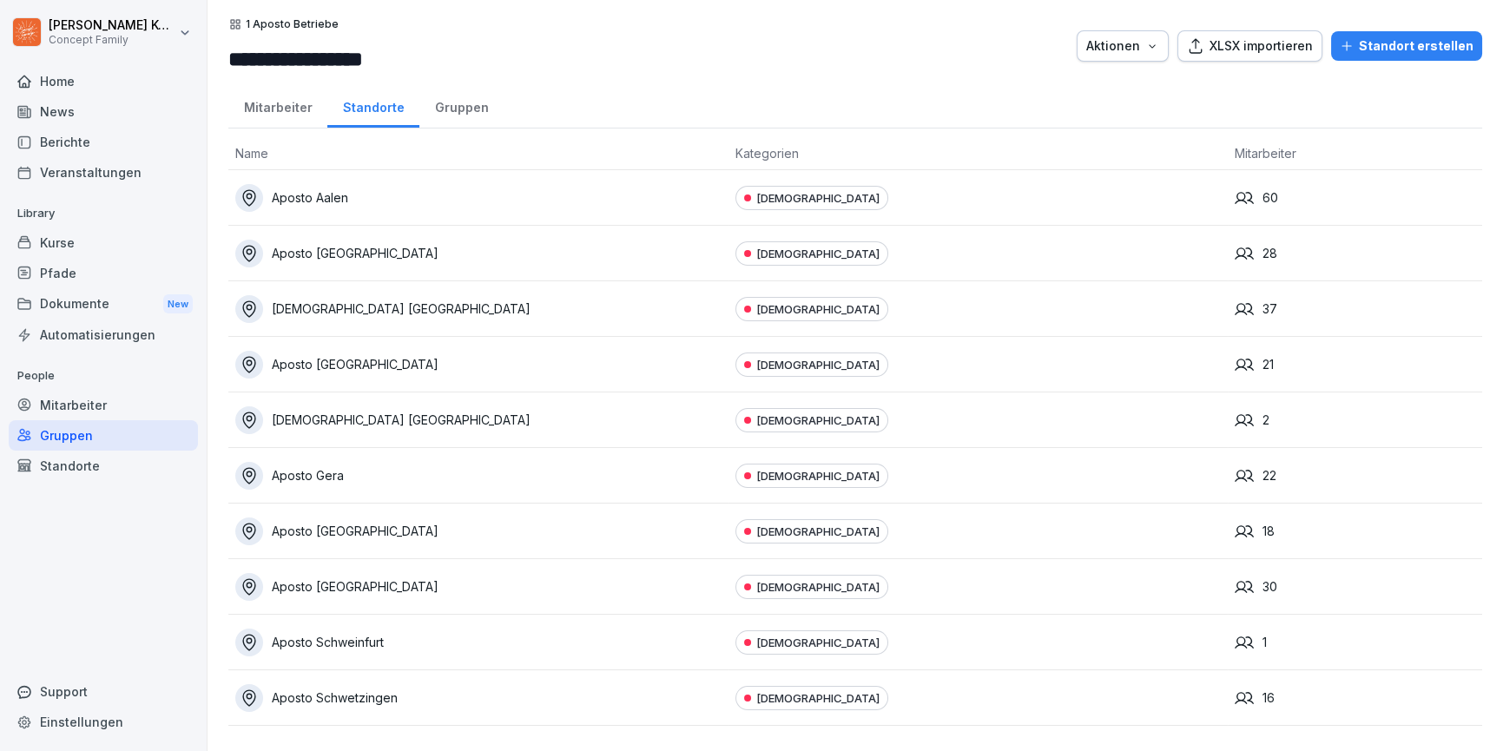
click at [1448, 52] on div "Standort erstellen" at bounding box center [1407, 45] width 134 height 19
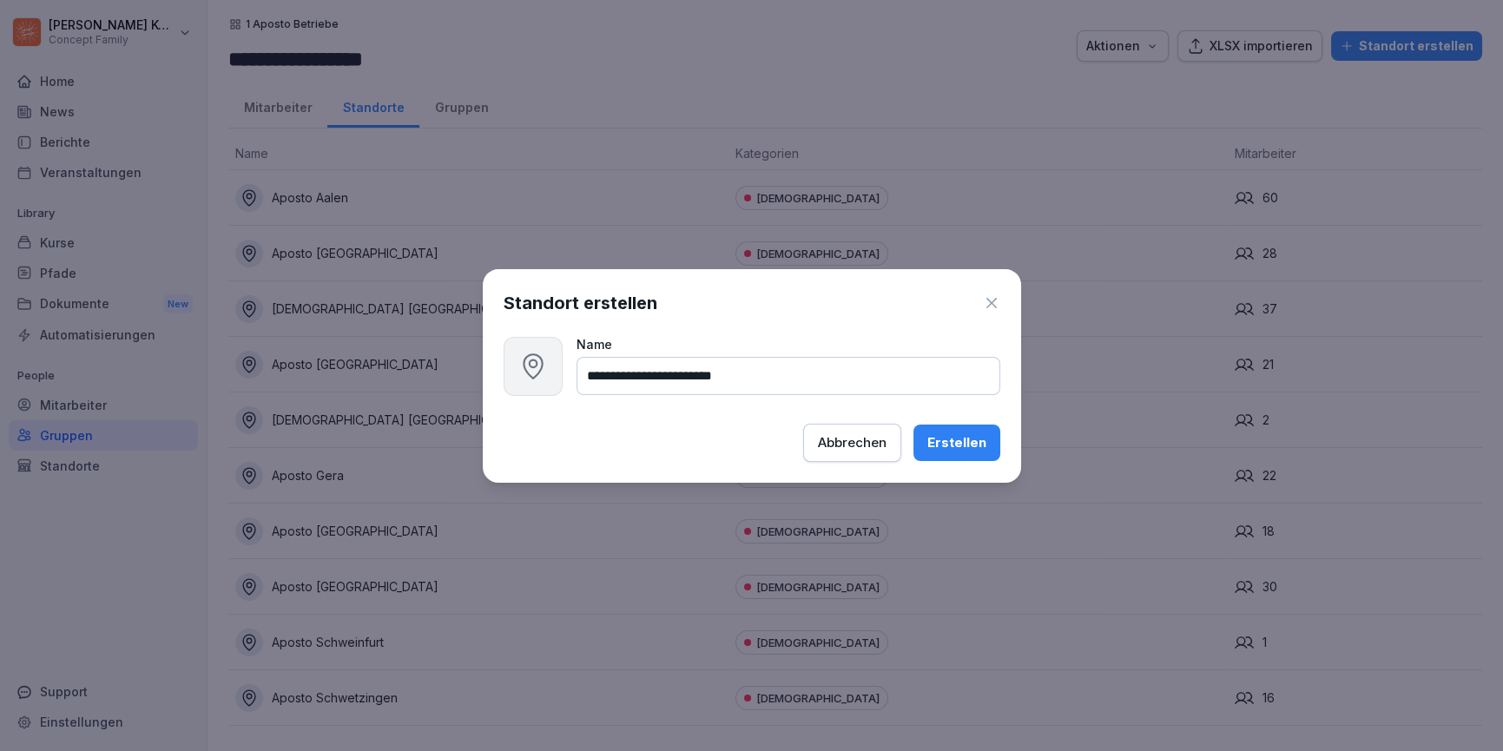
drag, startPoint x: 640, startPoint y: 371, endPoint x: 679, endPoint y: 363, distance: 39.8
click at [640, 371] on input "**********" at bounding box center [789, 376] width 424 height 38
type input "**********"
click at [956, 442] on div "Erstellen" at bounding box center [956, 442] width 59 height 19
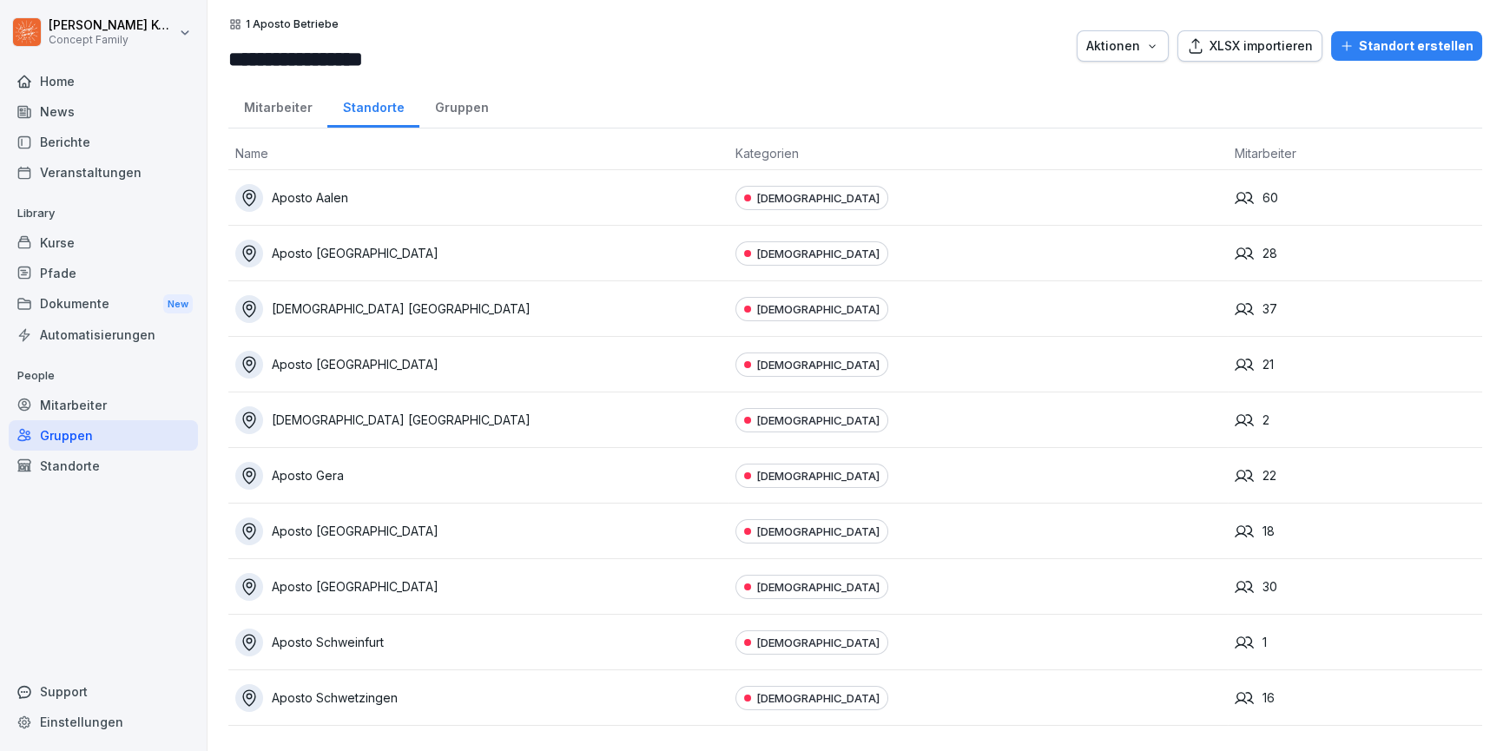
scroll to position [102, 0]
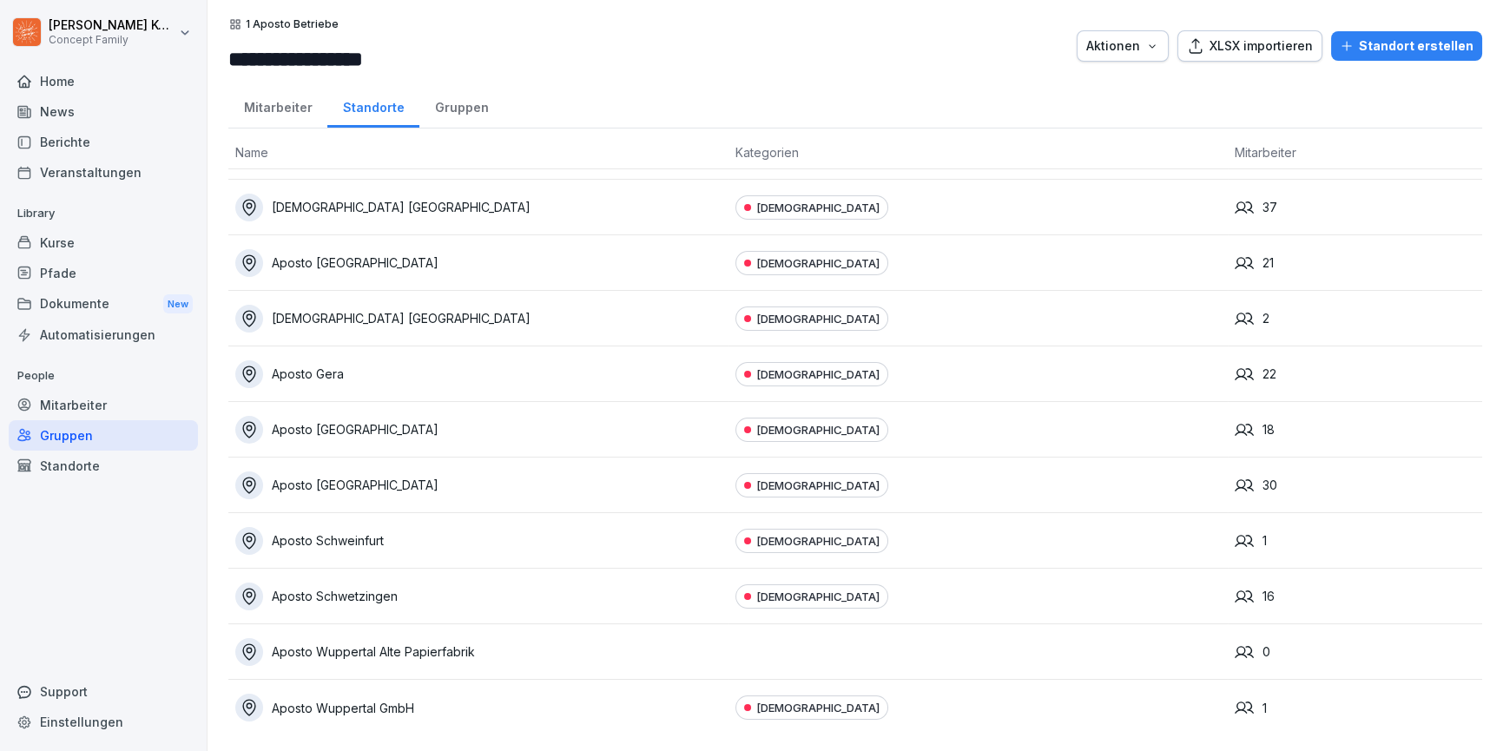
click at [551, 645] on div "Aposto Wuppertal Alte Papierfabrik" at bounding box center [478, 652] width 486 height 28
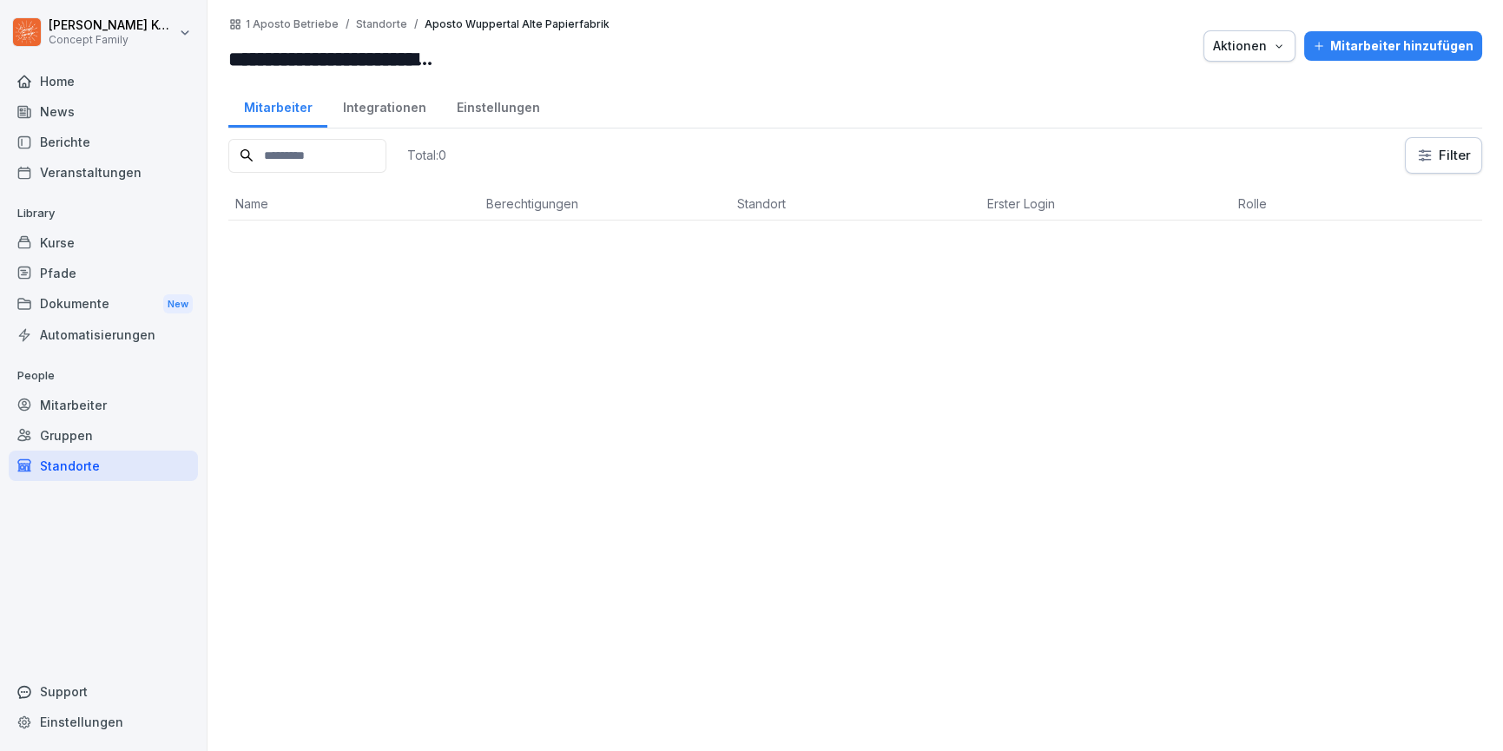
click at [375, 103] on div "Integrationen" at bounding box center [384, 105] width 114 height 44
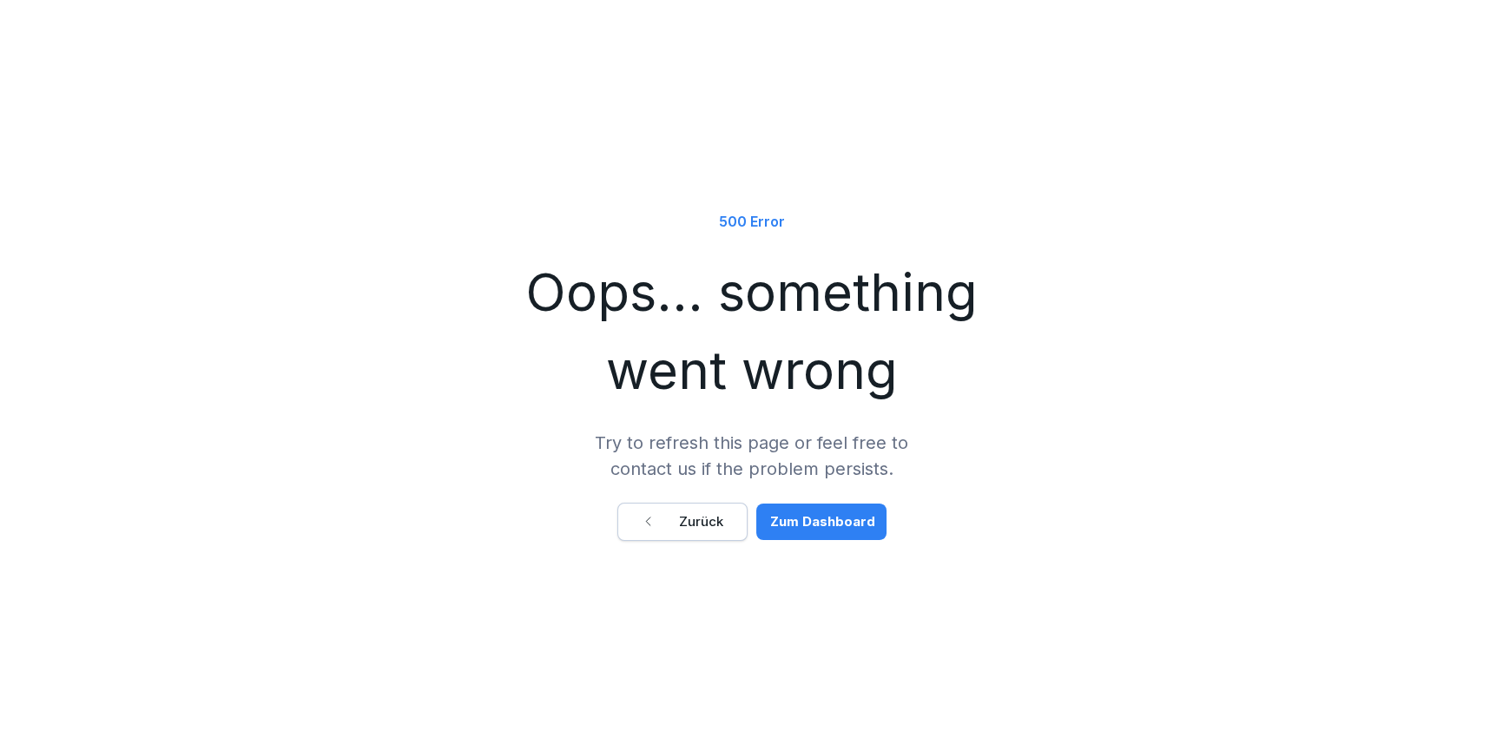
click at [662, 505] on button "Zurück" at bounding box center [682, 522] width 130 height 38
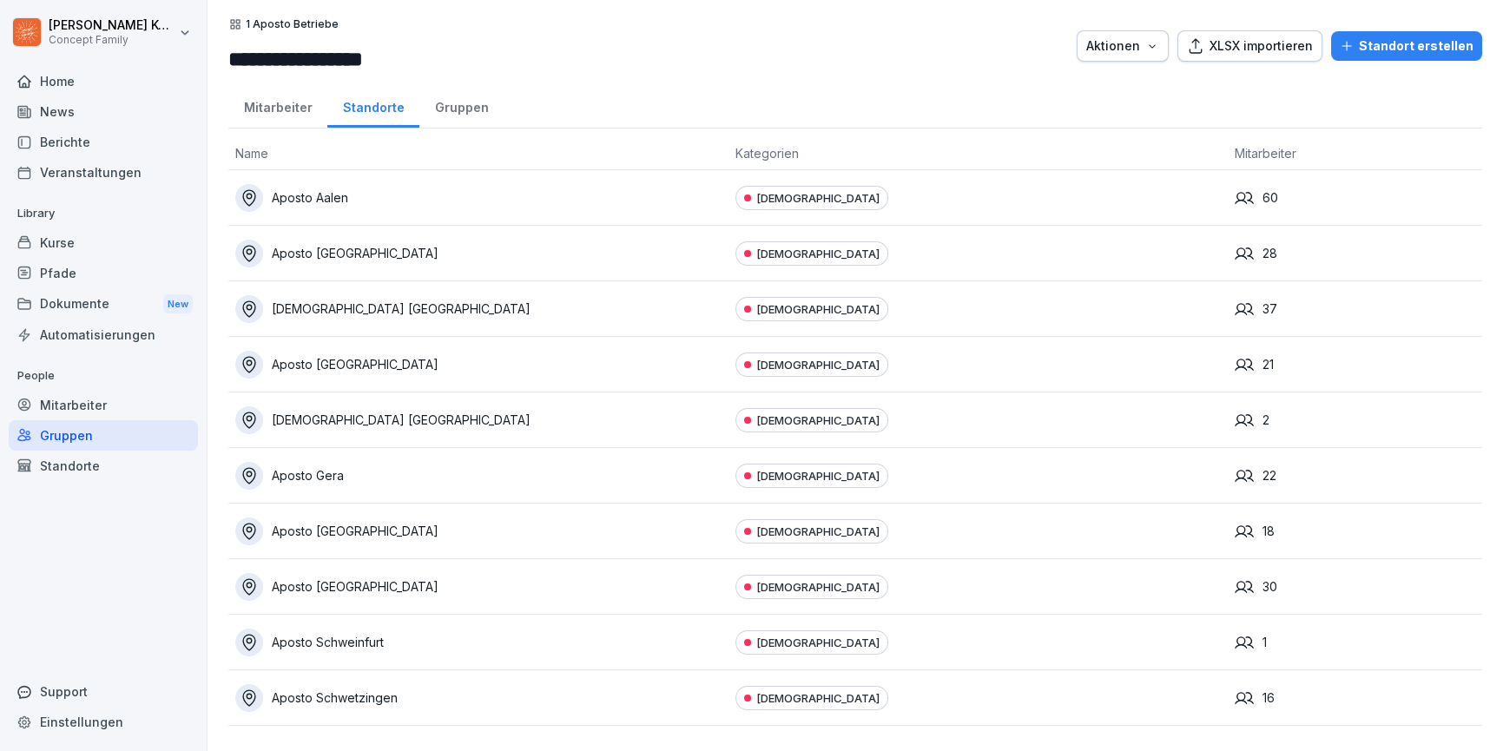
scroll to position [102, 0]
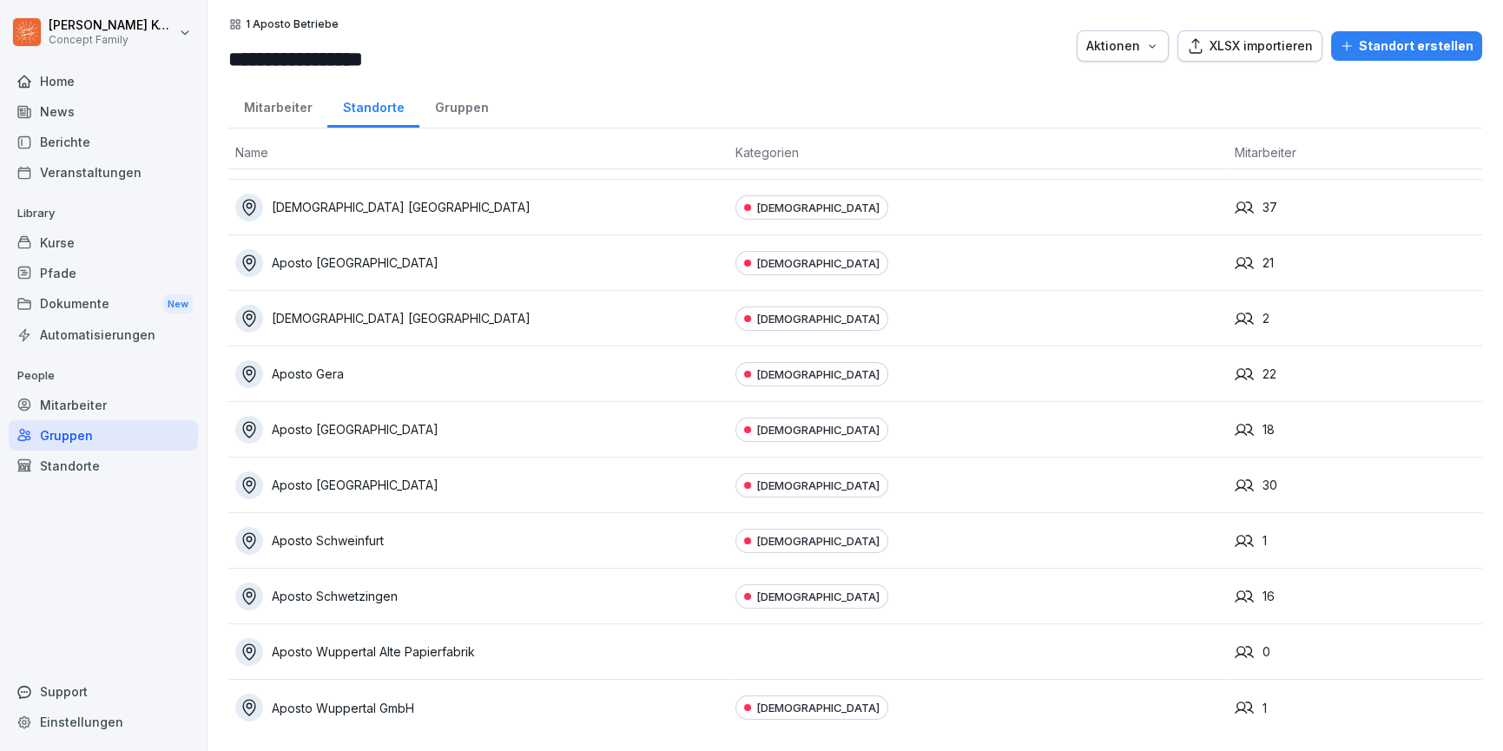
click at [496, 652] on div "Aposto Wuppertal Alte Papierfabrik" at bounding box center [478, 652] width 486 height 28
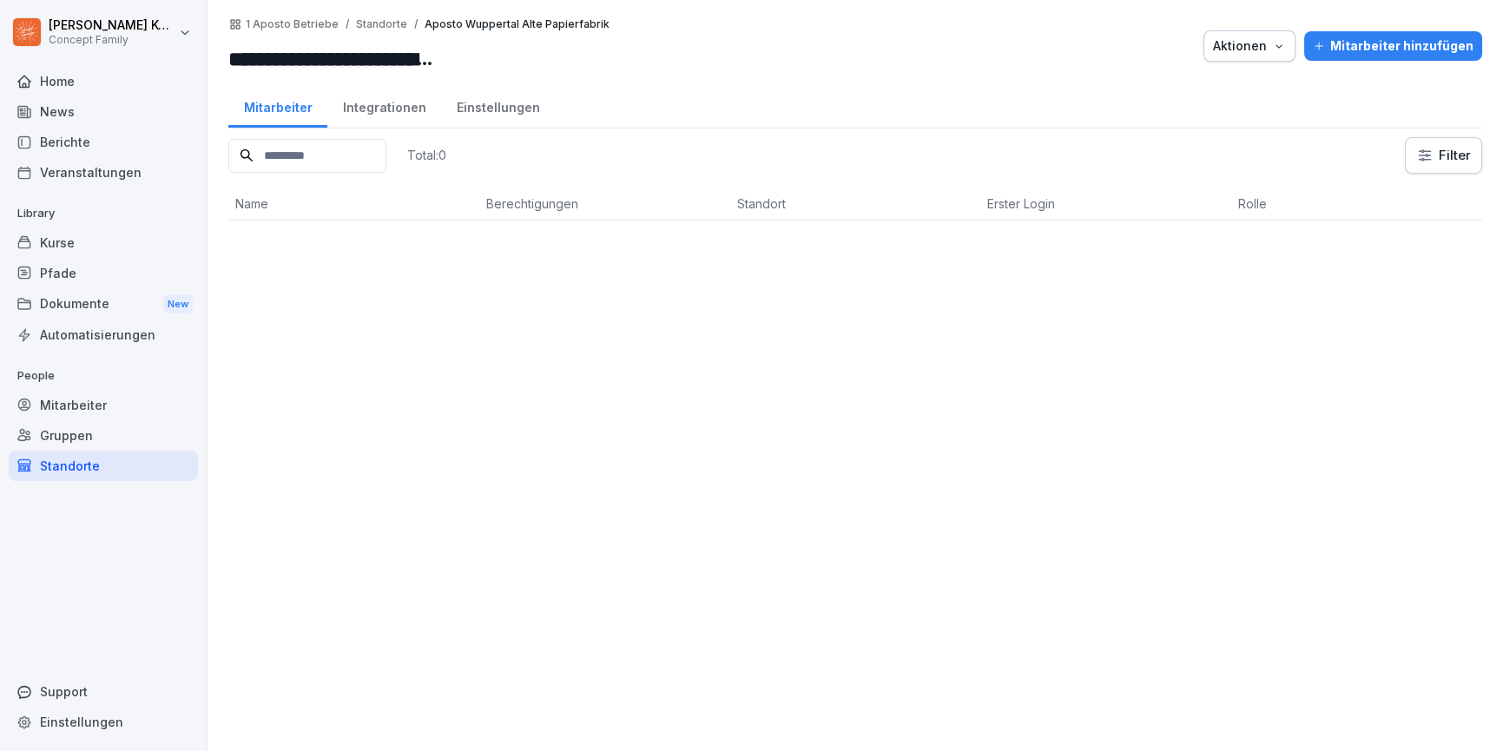
click at [510, 102] on div "Einstellungen" at bounding box center [498, 105] width 114 height 44
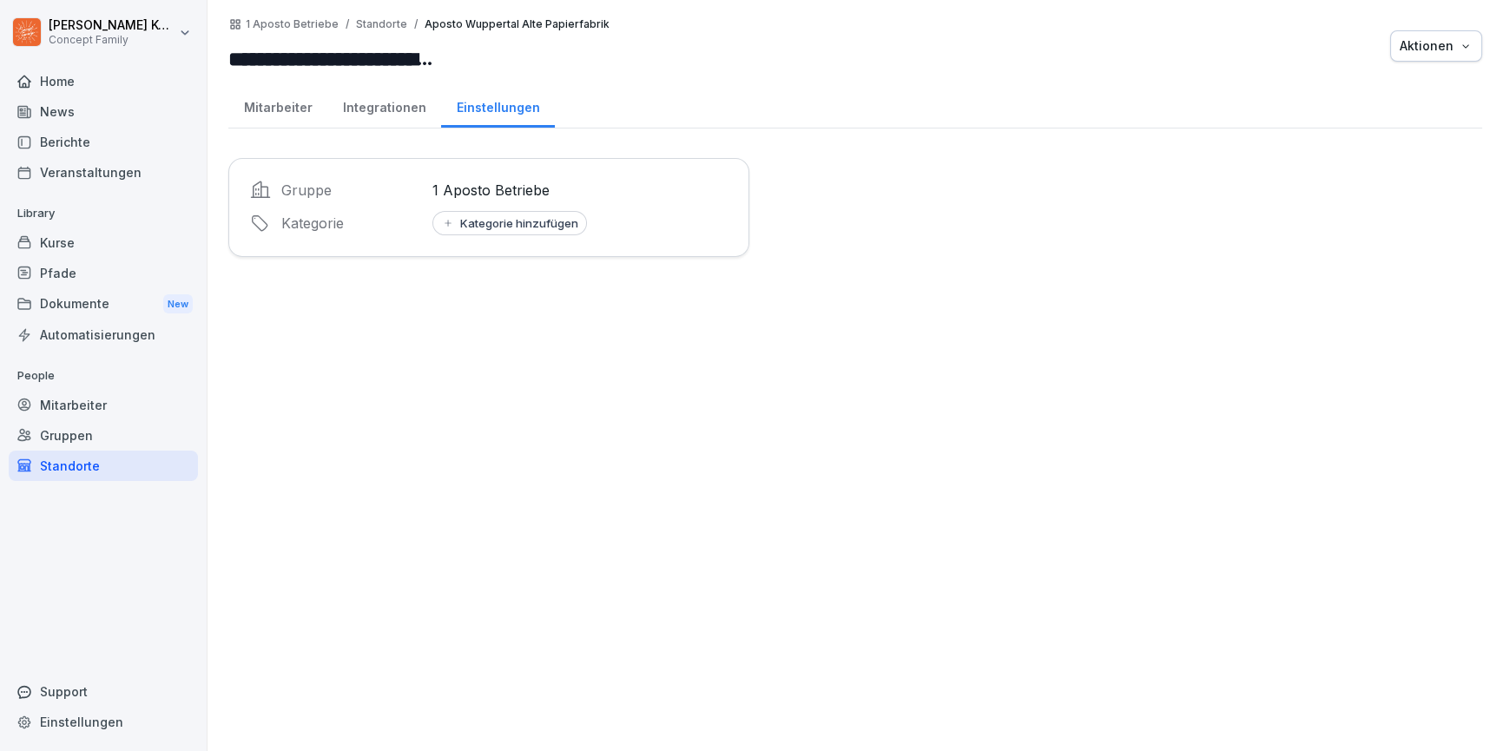
click at [525, 226] on div "Kategorie hinzufügen" at bounding box center [509, 223] width 137 height 14
drag, startPoint x: 455, startPoint y: 293, endPoint x: 438, endPoint y: 249, distance: 46.8
click at [448, 293] on button "button" at bounding box center [446, 295] width 3 height 16
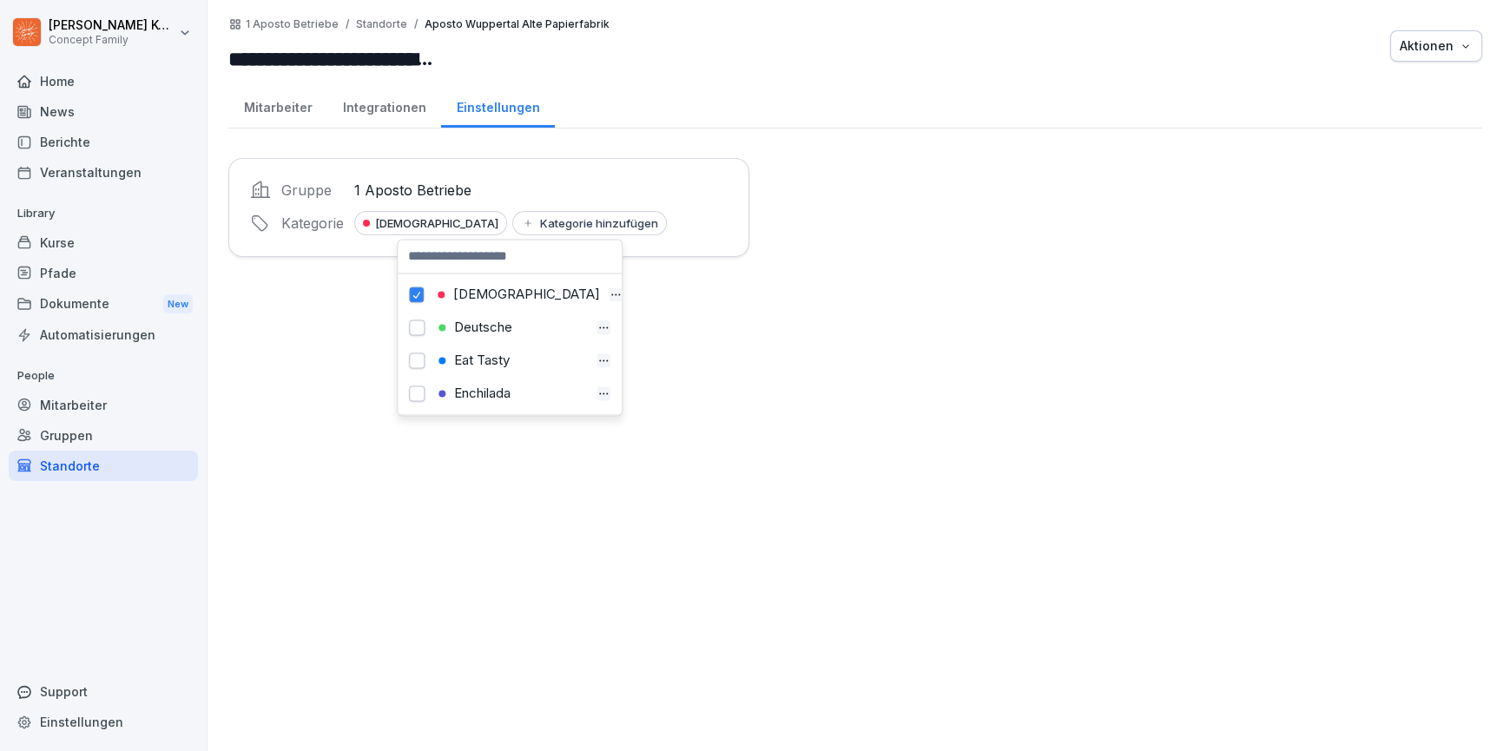
click at [404, 122] on div "Integrationen" at bounding box center [384, 105] width 114 height 44
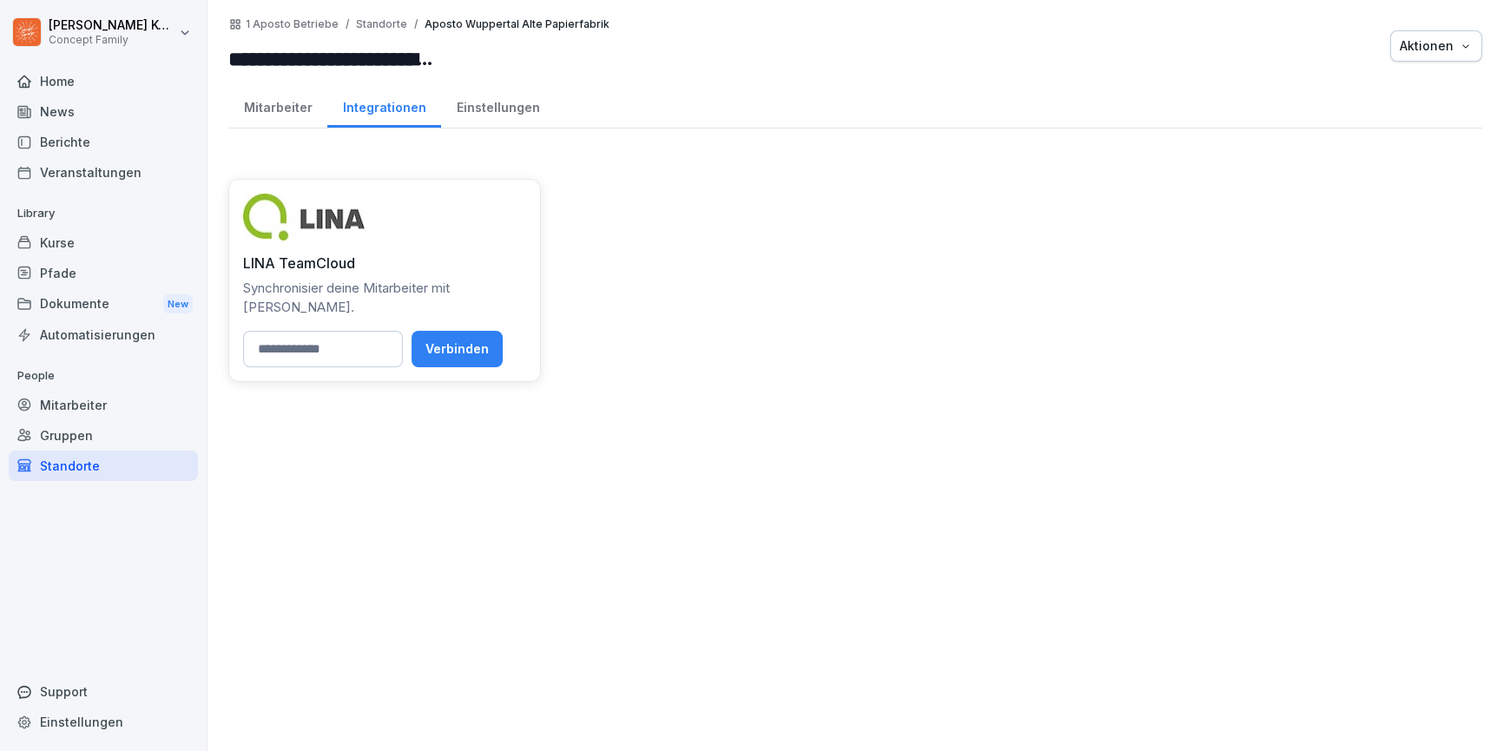
click at [346, 353] on input at bounding box center [323, 349] width 160 height 36
paste input "**********"
type input "**********"
click at [489, 353] on div "Verbinden" at bounding box center [475, 349] width 63 height 19
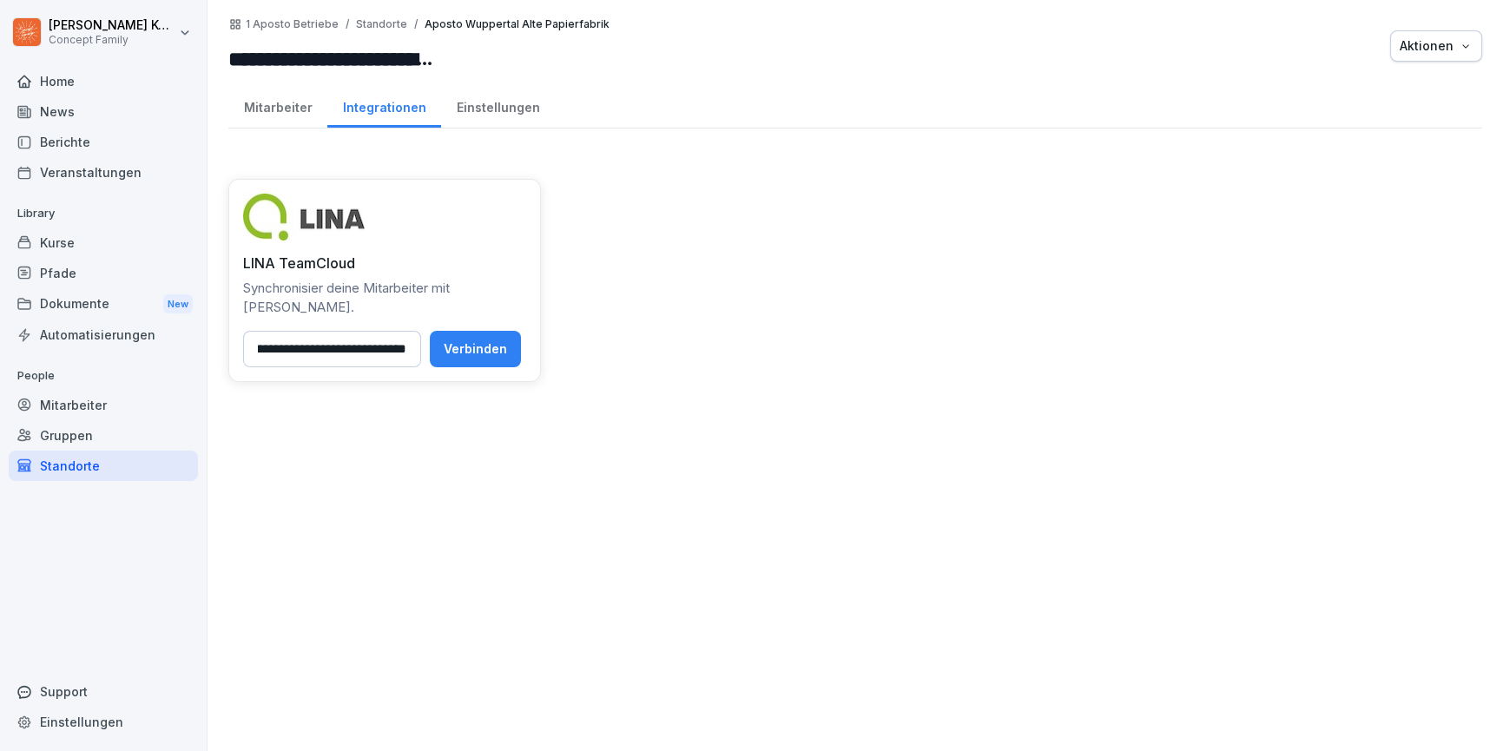
scroll to position [0, 0]
click at [367, 345] on input "**********" at bounding box center [332, 349] width 178 height 36
click at [307, 361] on input at bounding box center [323, 349] width 160 height 36
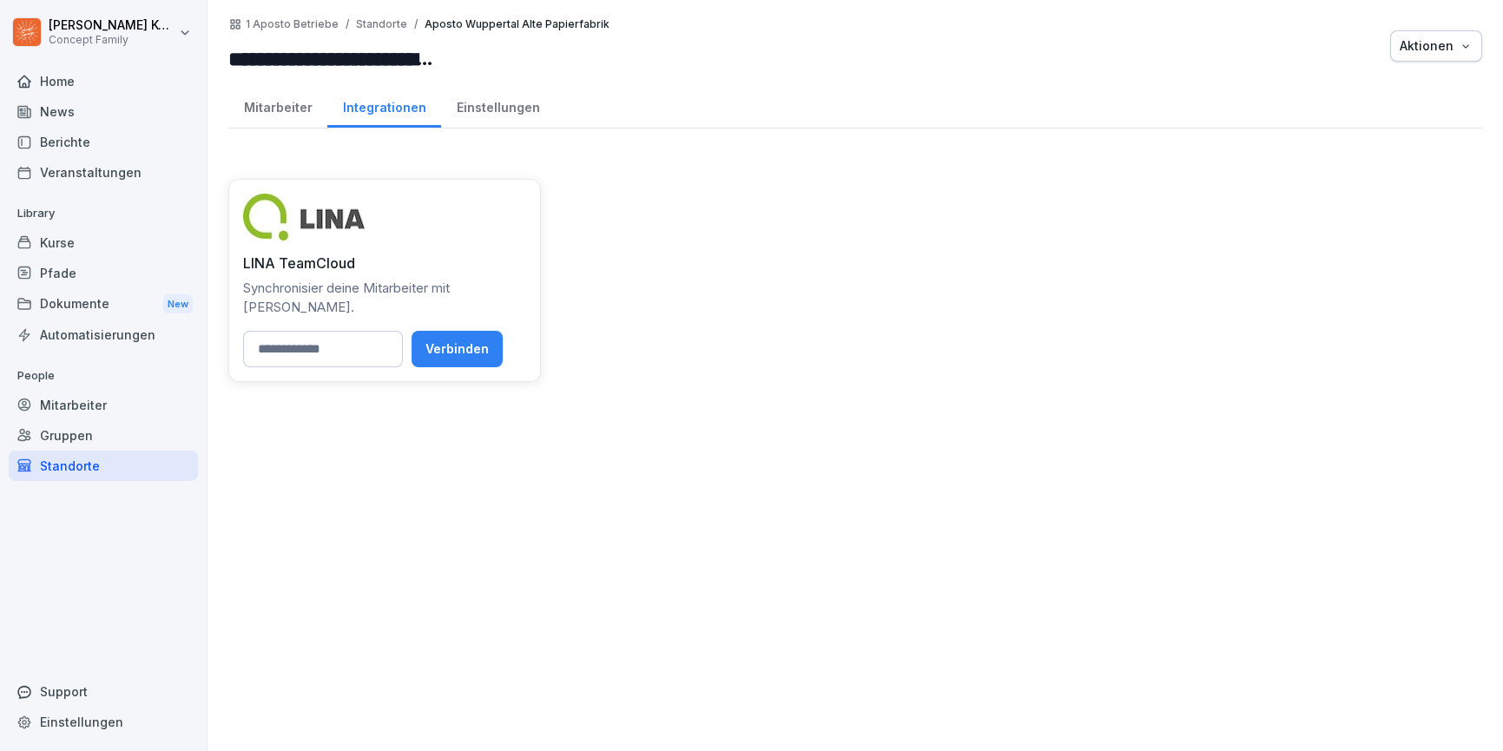
paste input "**********"
type input "**********"
click at [472, 340] on div "Verbinden" at bounding box center [475, 349] width 63 height 19
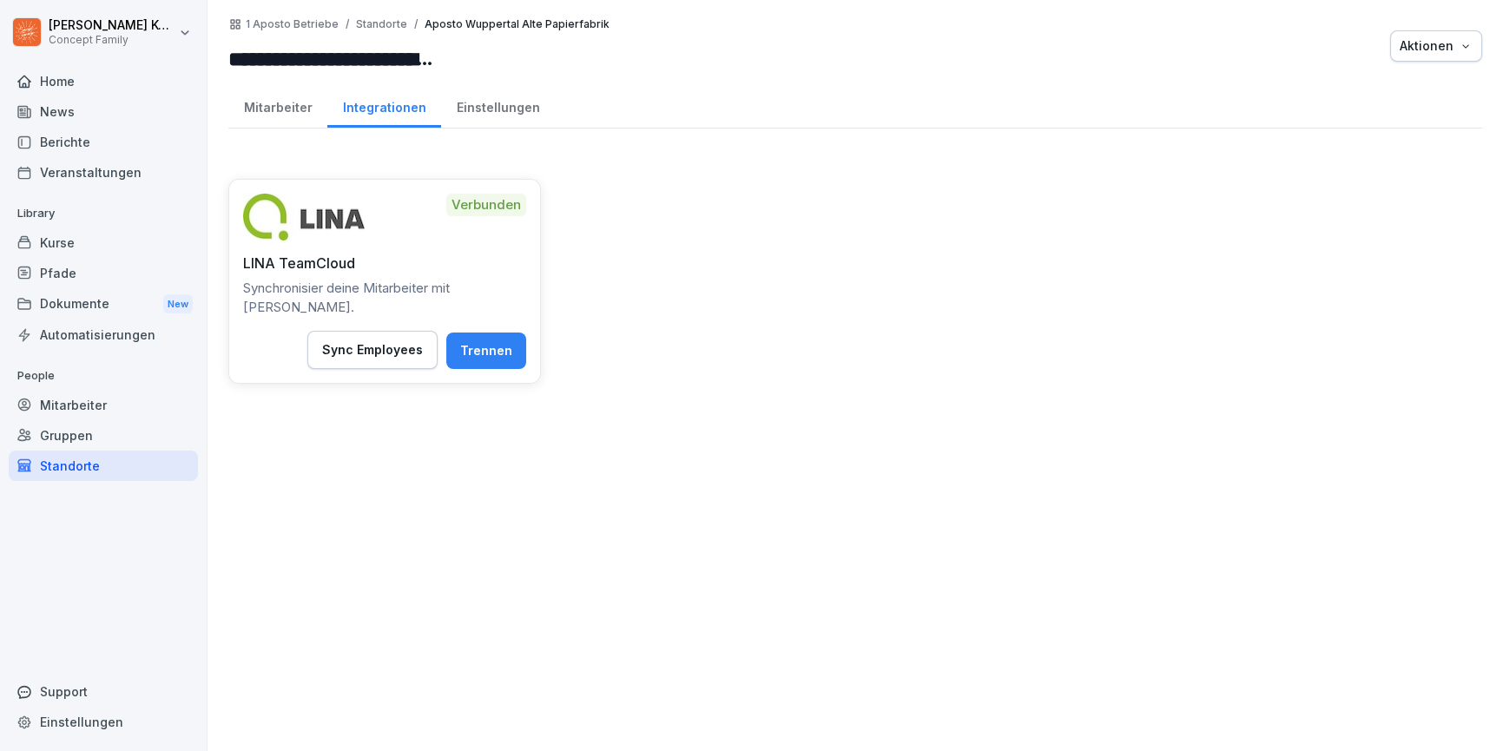
click at [479, 110] on div "Einstellungen" at bounding box center [498, 105] width 114 height 44
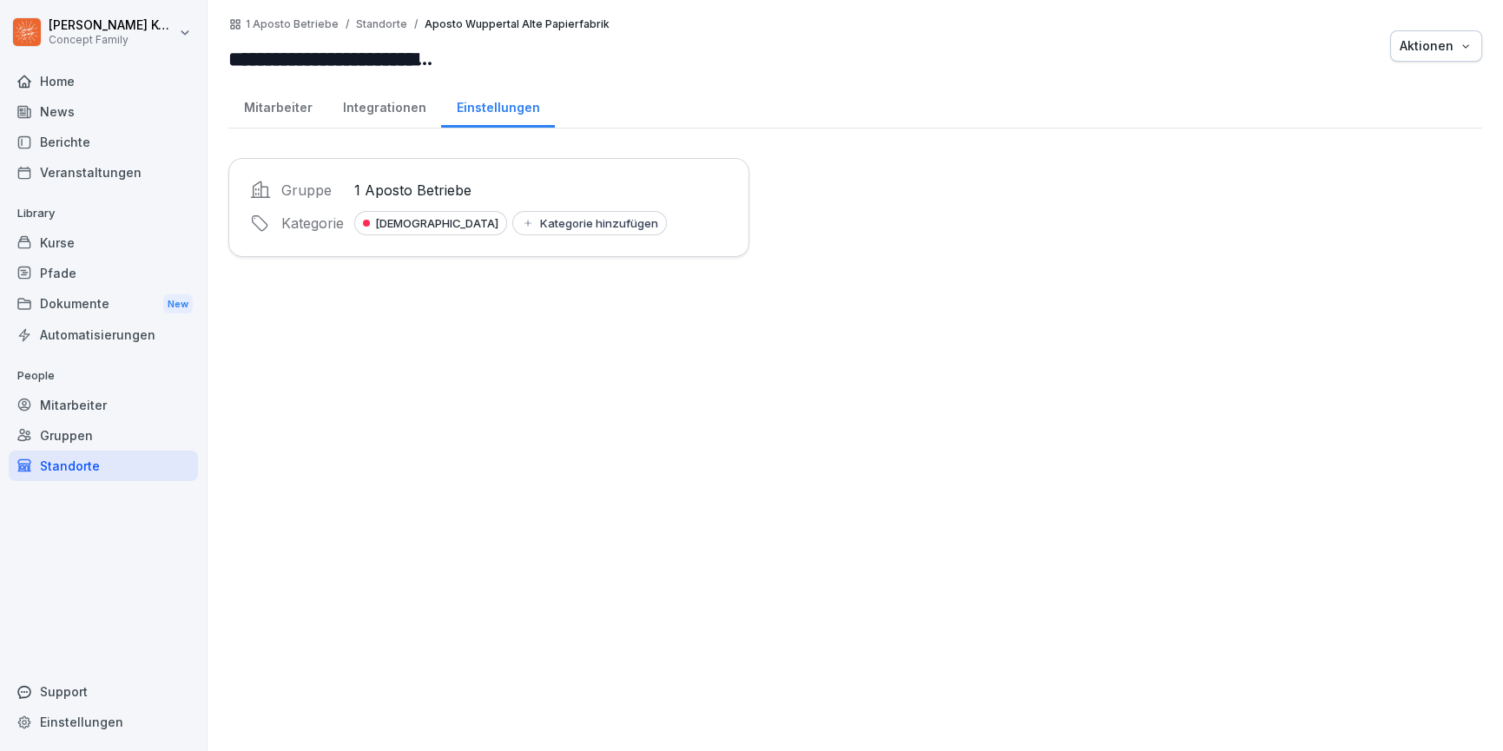
click at [300, 111] on div "Mitarbeiter" at bounding box center [277, 105] width 99 height 44
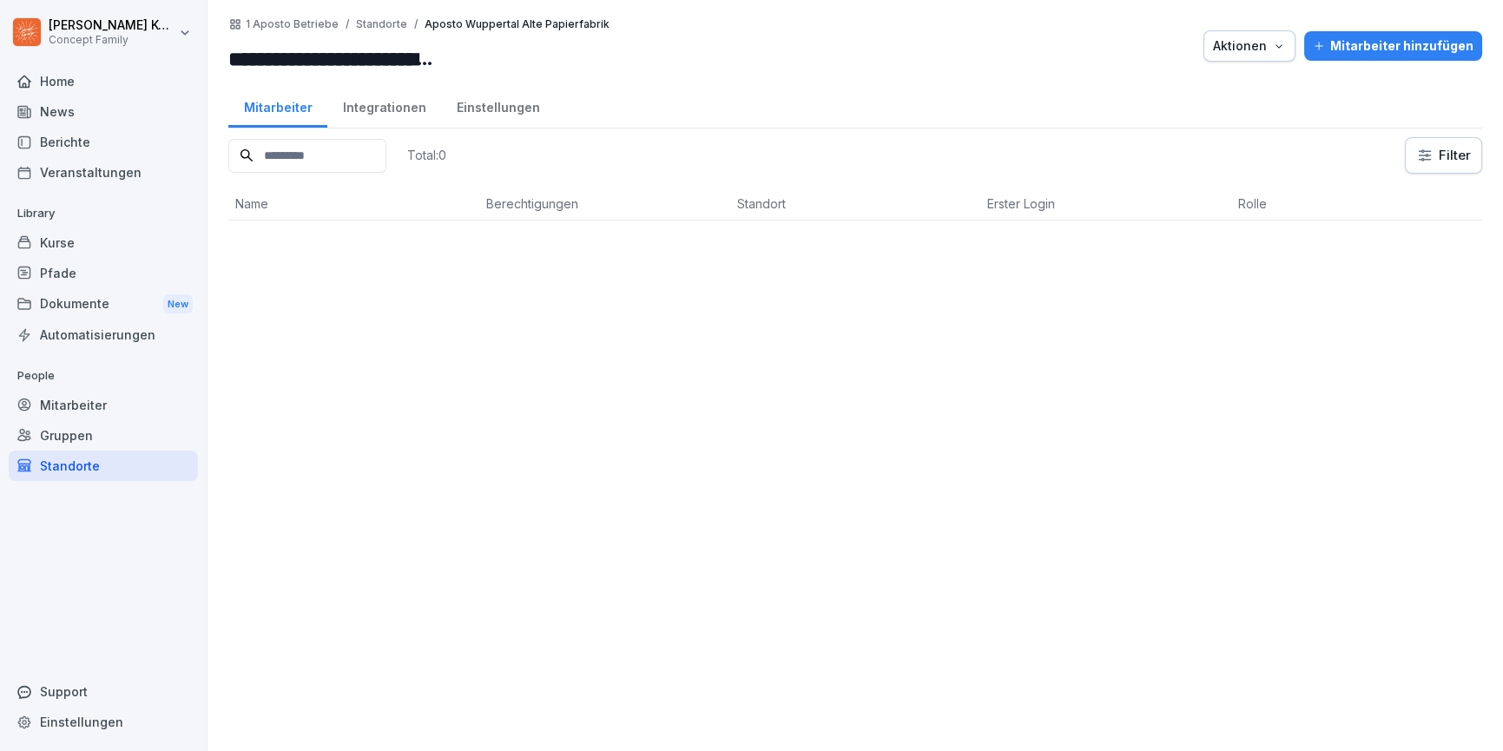
drag, startPoint x: 353, startPoint y: 105, endPoint x: 333, endPoint y: 131, distance: 32.8
click at [353, 105] on div "Integrationen" at bounding box center [384, 105] width 114 height 44
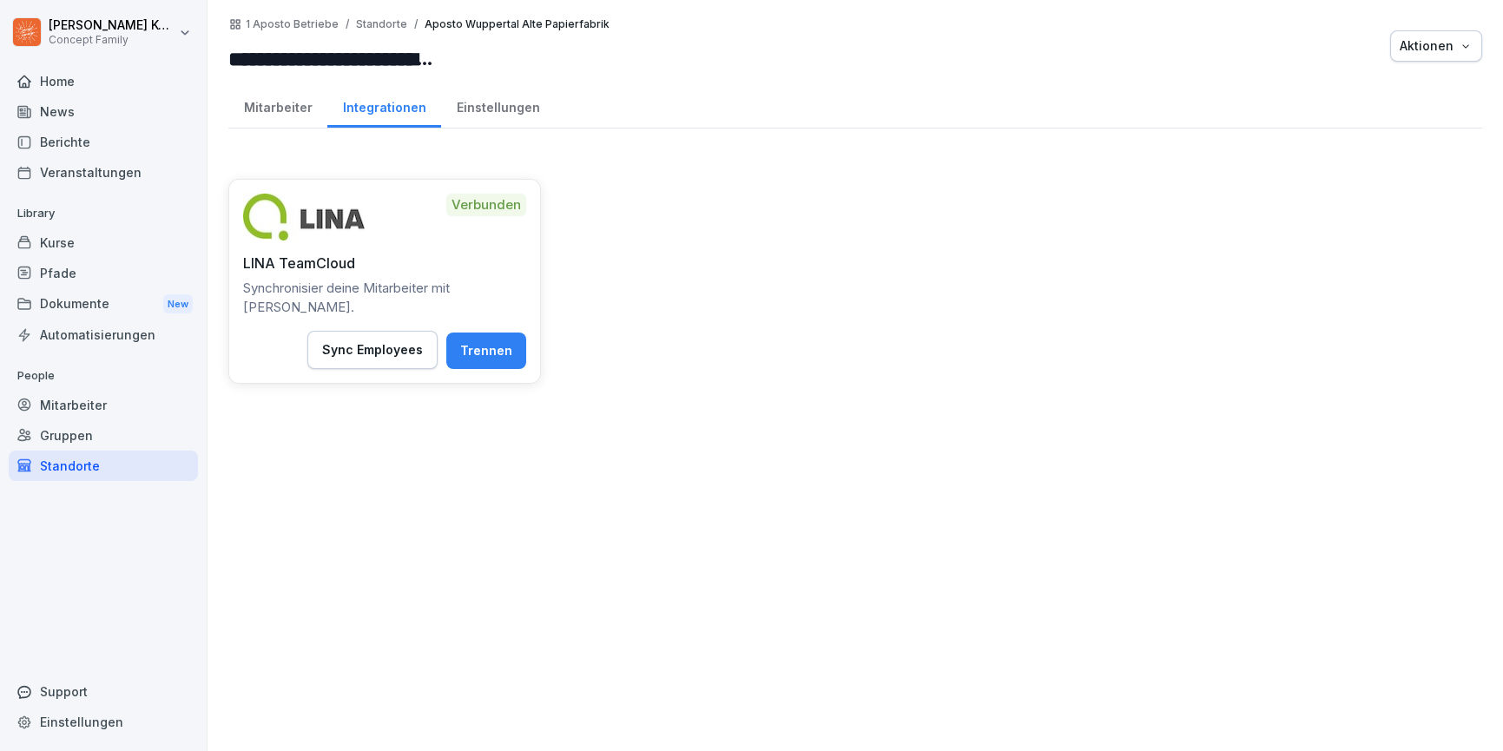
click at [64, 401] on div "Mitarbeiter" at bounding box center [103, 405] width 189 height 30
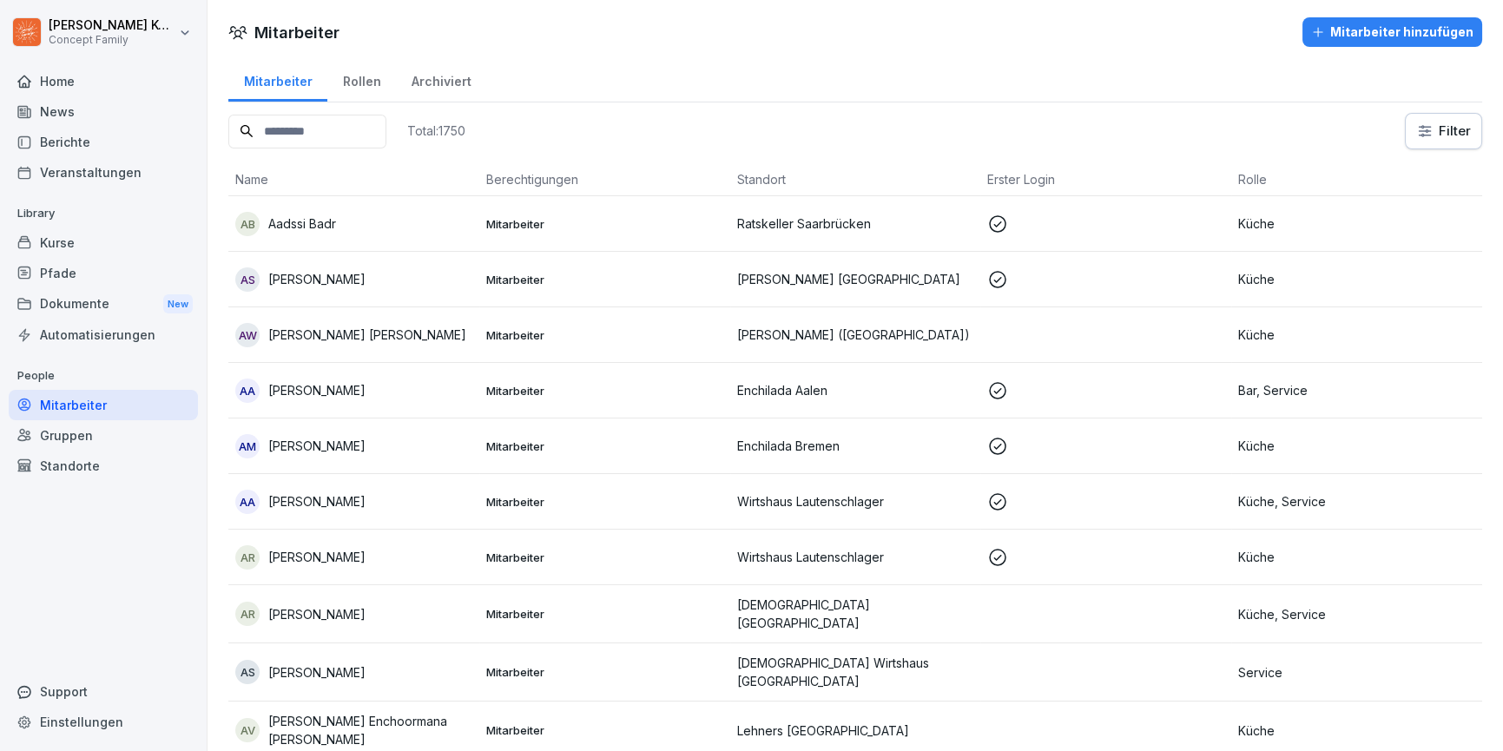
click at [73, 461] on div "Standorte" at bounding box center [103, 466] width 189 height 30
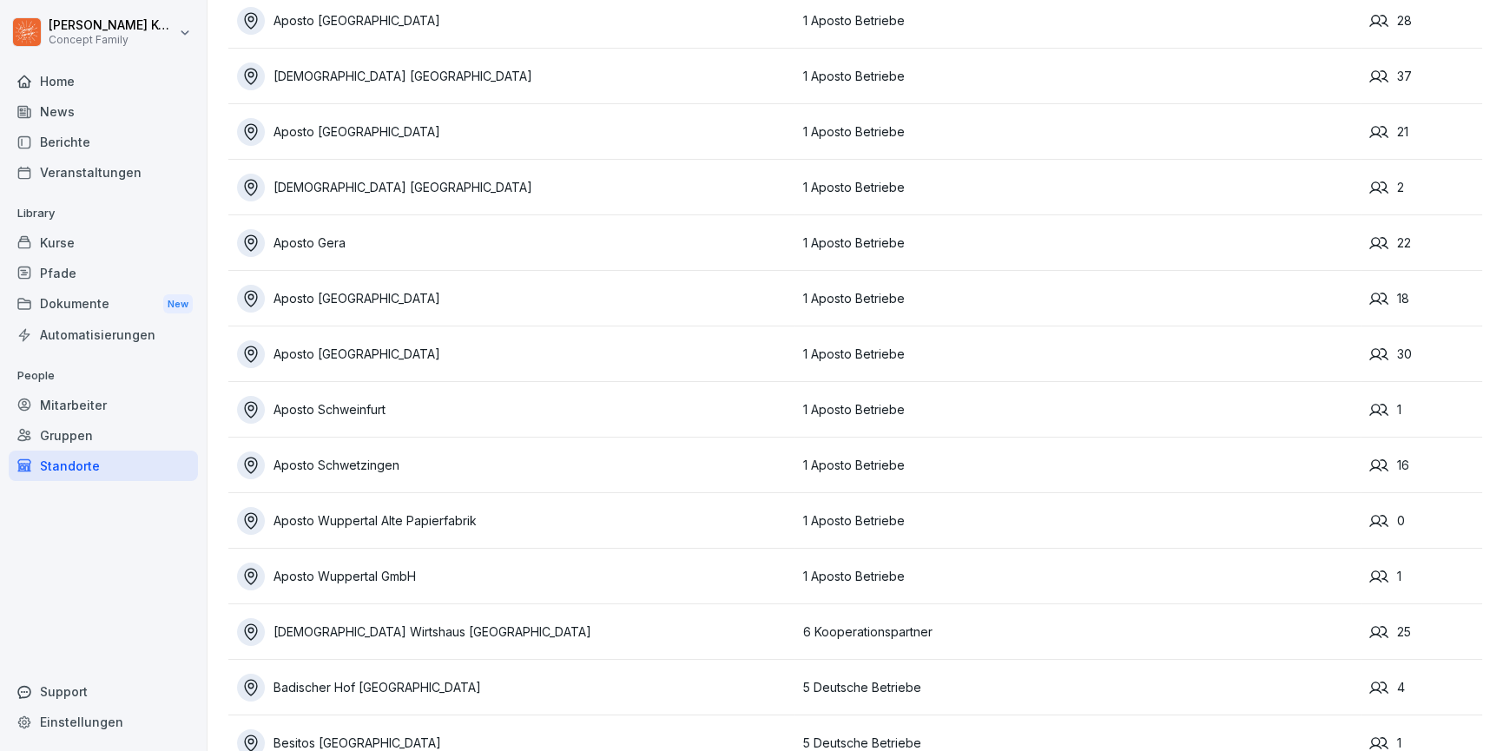
scroll to position [266, 0]
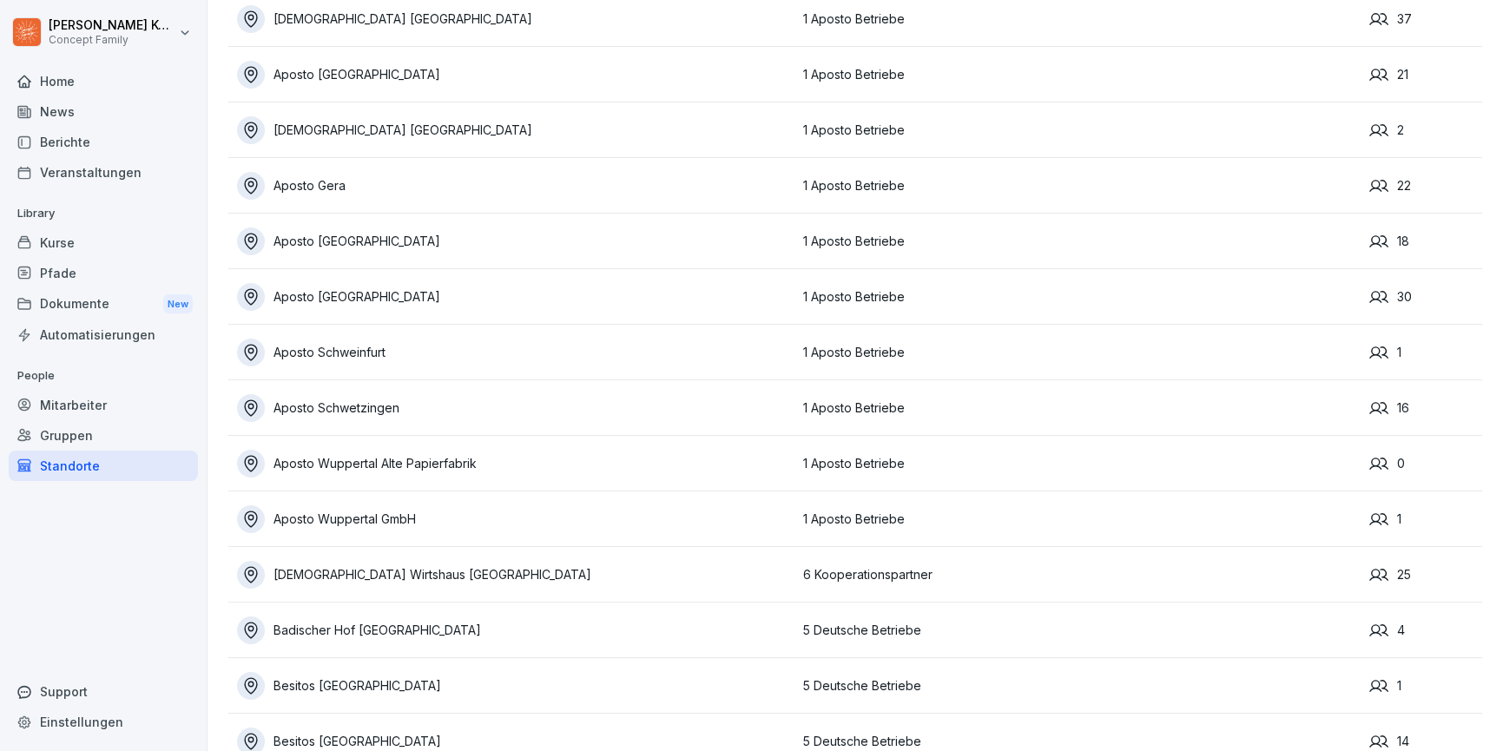
click at [412, 464] on div "Aposto Wuppertal Alte Papierfabrik" at bounding box center [515, 464] width 557 height 28
